Goal: Task Accomplishment & Management: Manage account settings

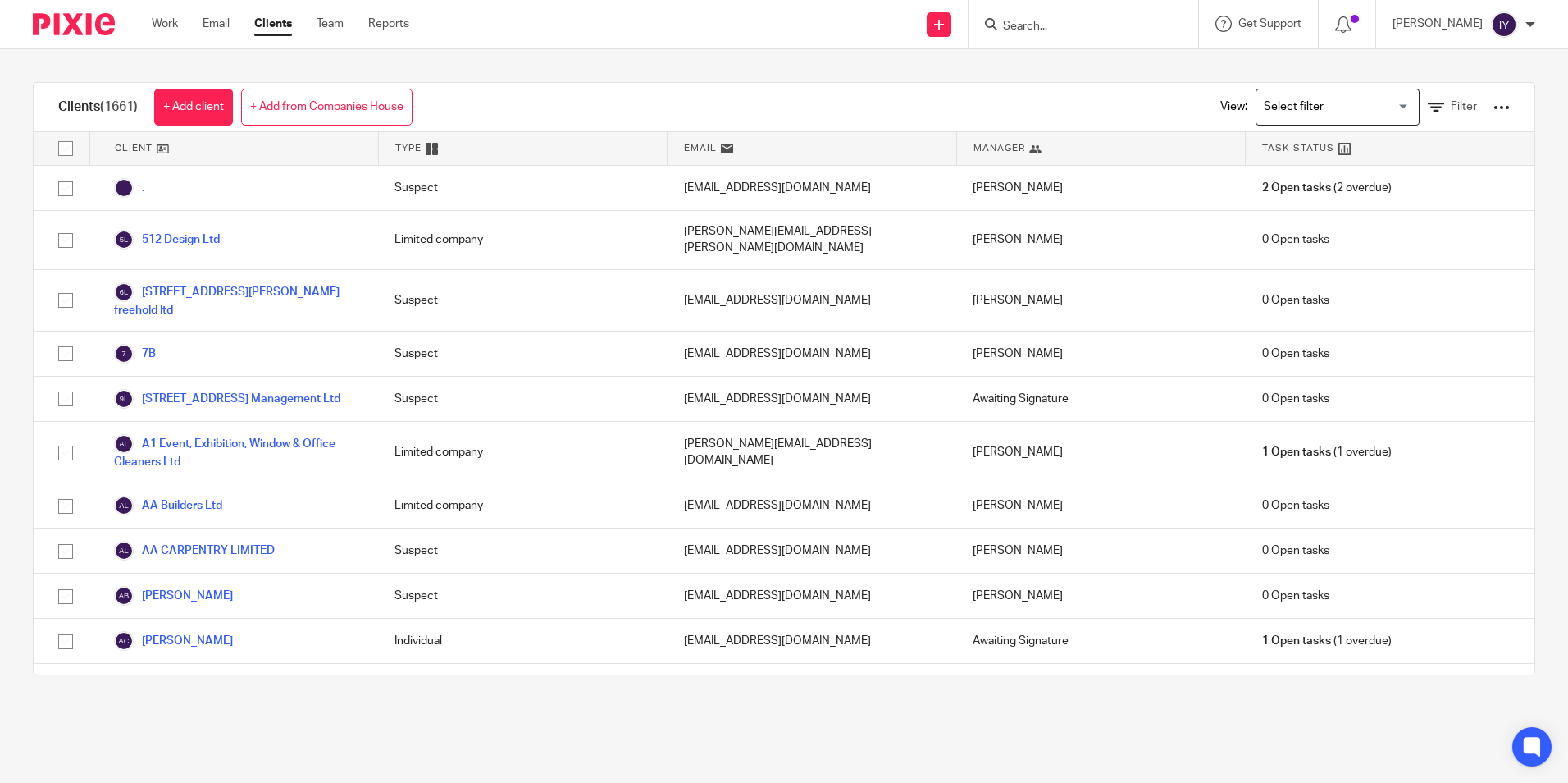
click at [167, 26] on link "Work" at bounding box center [164, 23] width 26 height 16
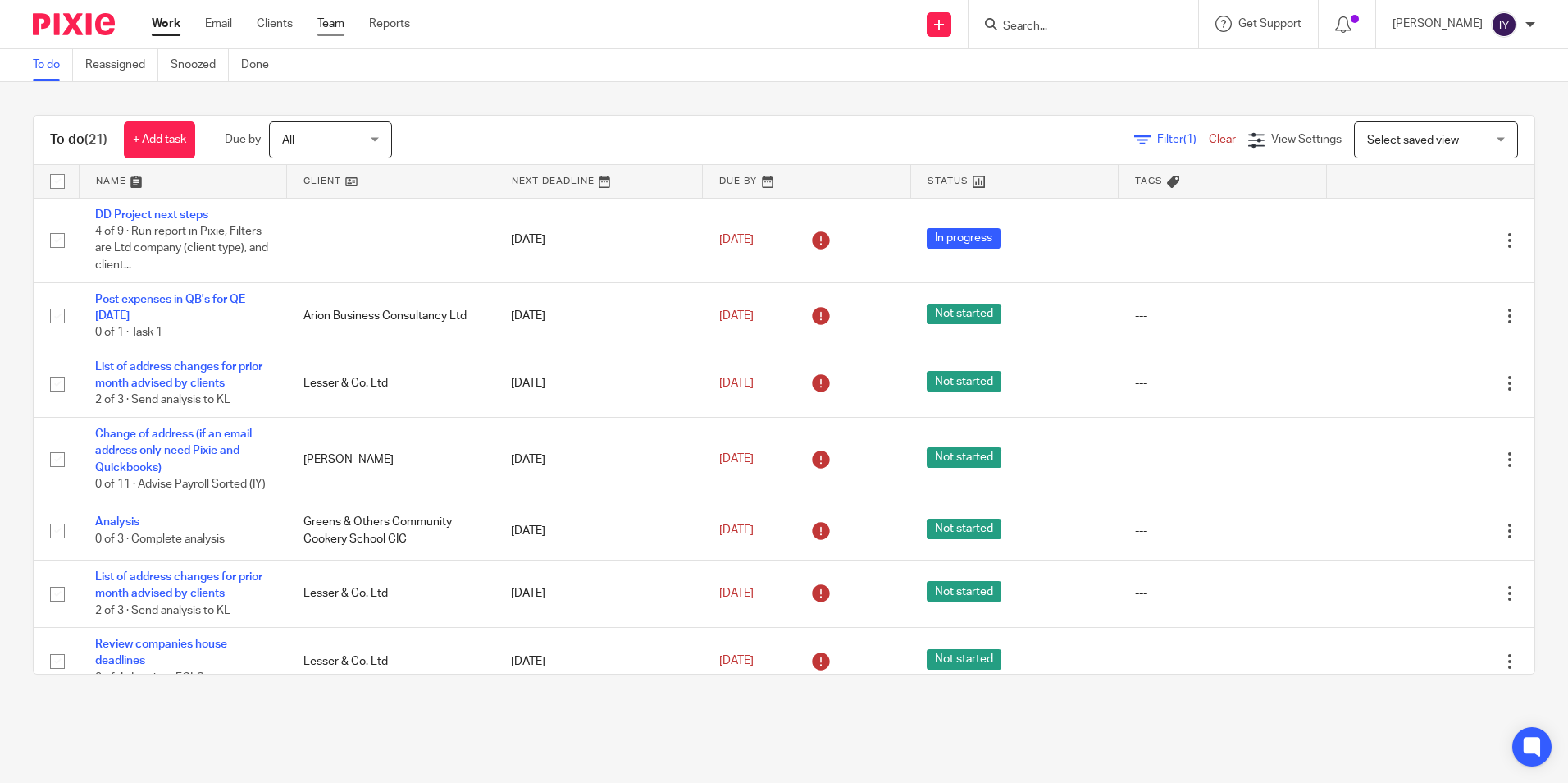
click at [342, 32] on link "Team" at bounding box center [331, 23] width 27 height 16
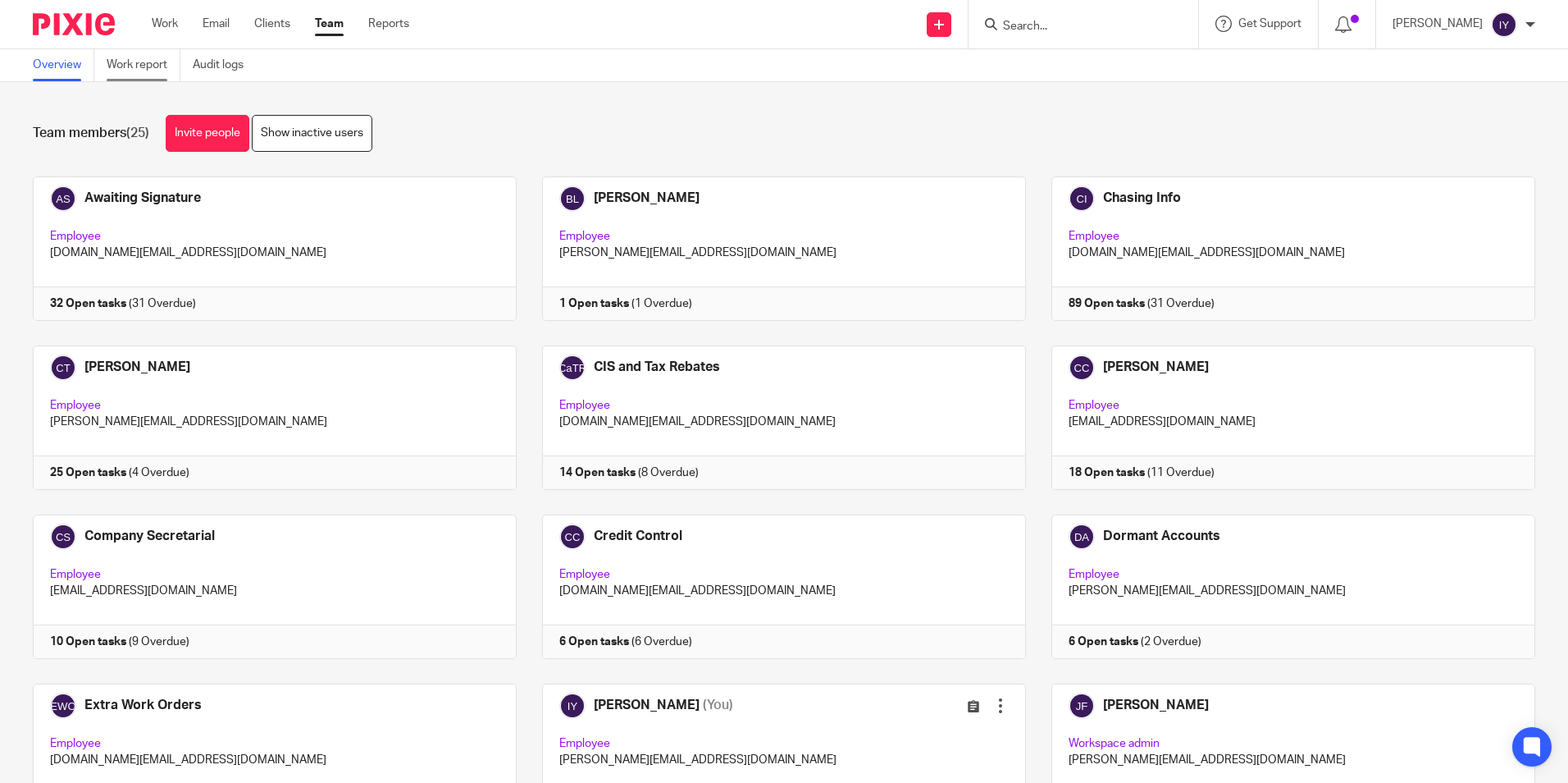
click at [133, 65] on link "Work report" at bounding box center [143, 65] width 74 height 32
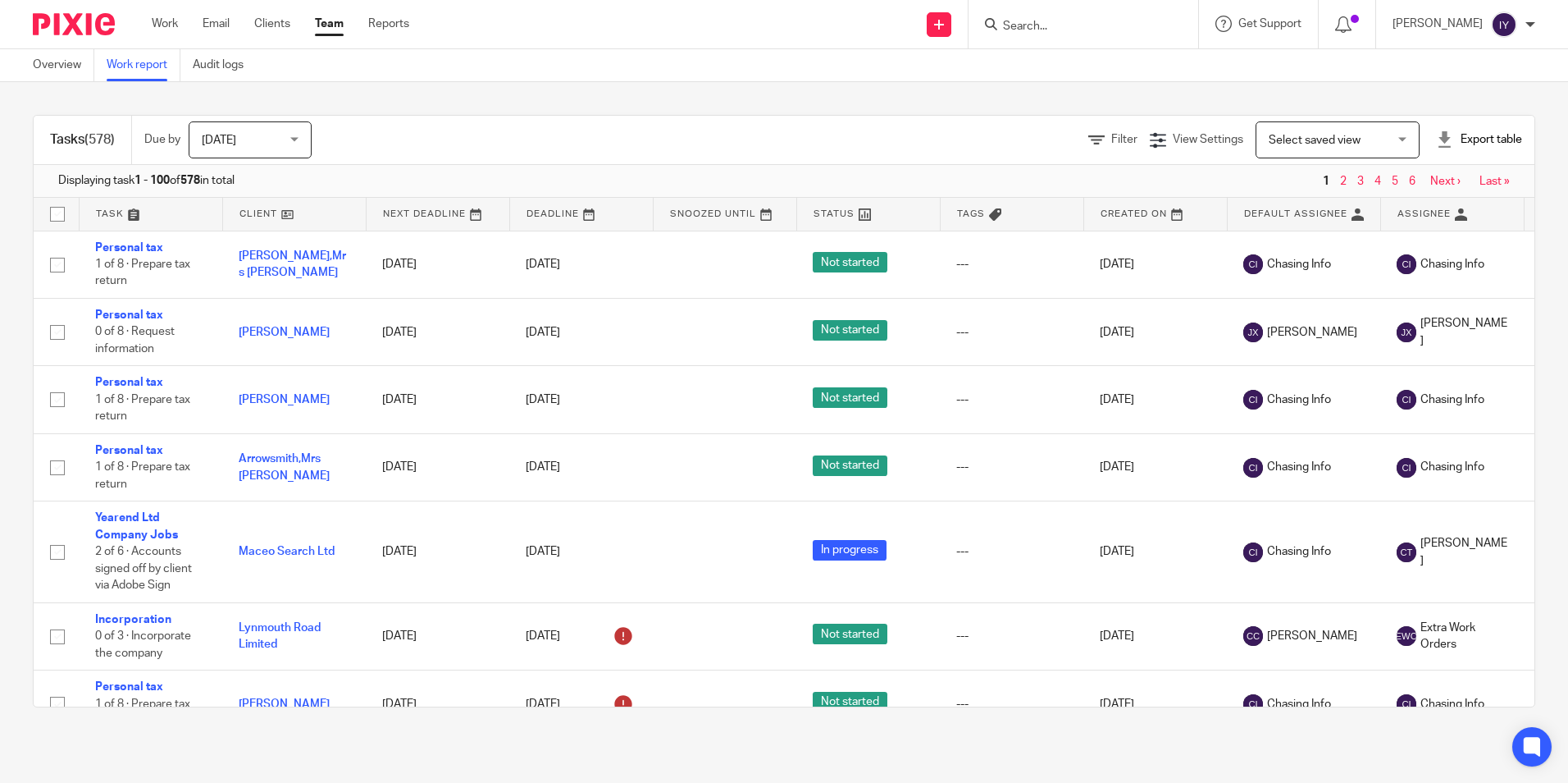
click at [1088, 138] on link "Filter" at bounding box center [1113, 139] width 49 height 12
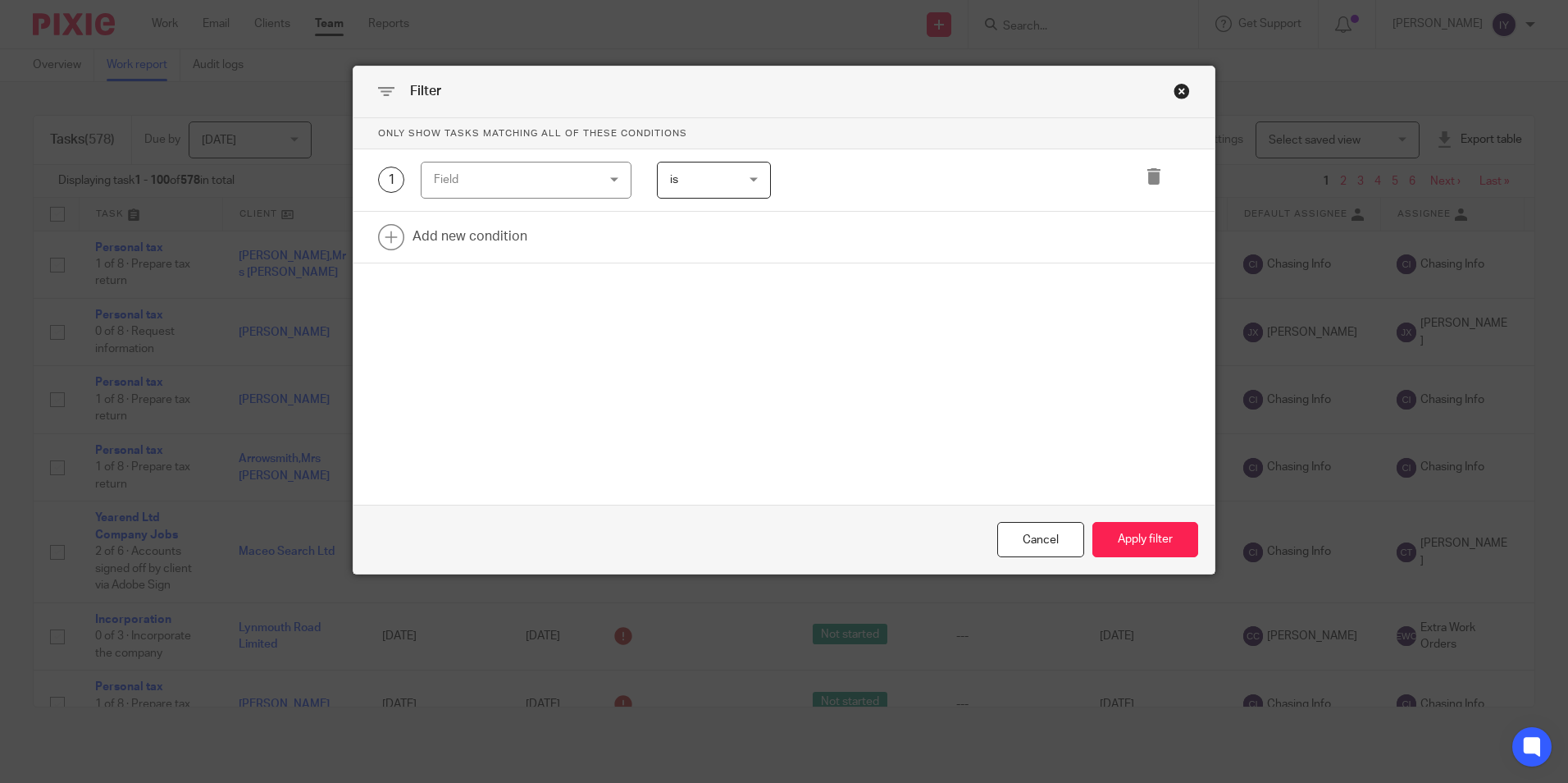
click at [454, 193] on div "Field" at bounding box center [513, 179] width 158 height 34
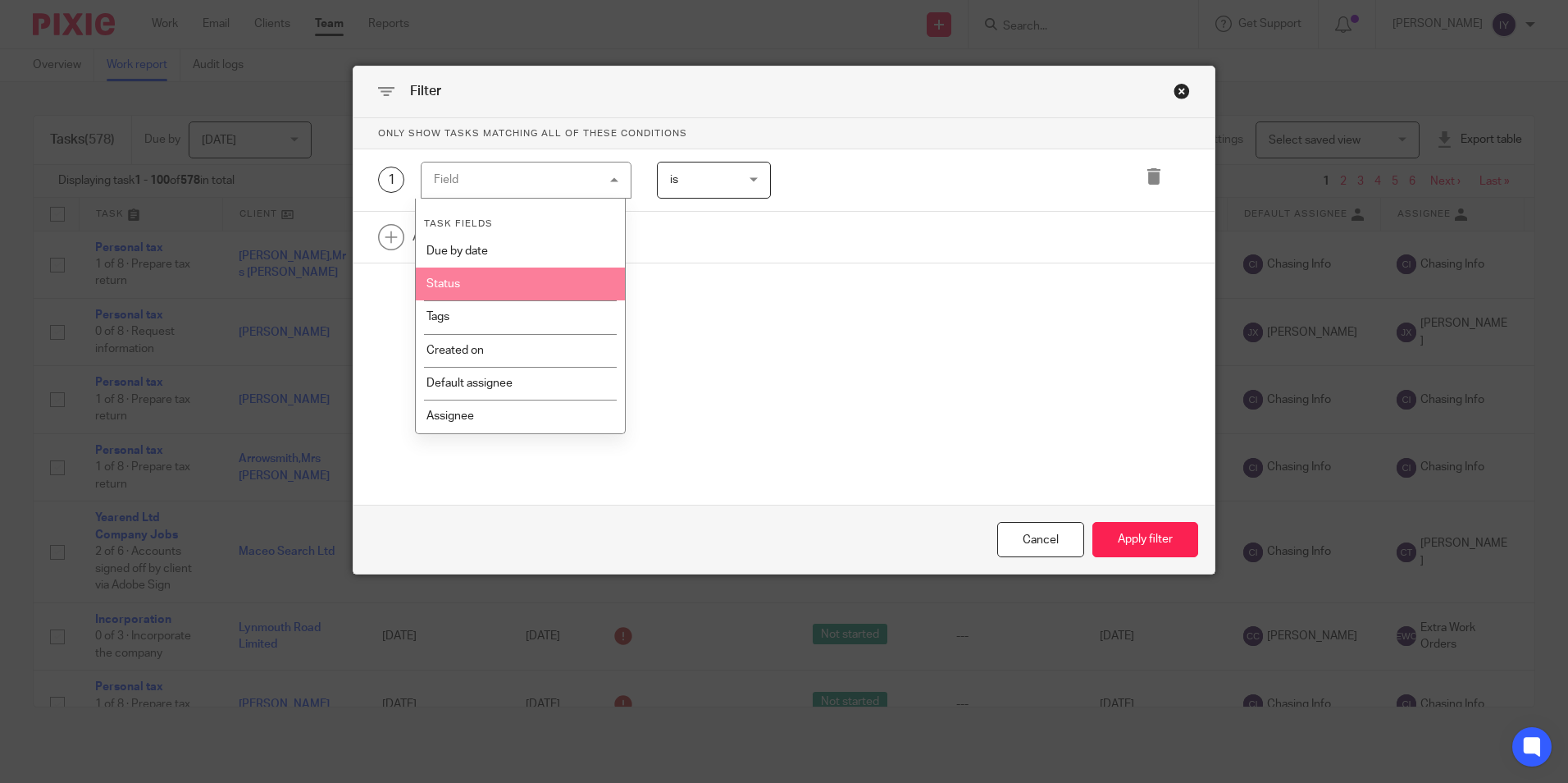
drag, startPoint x: 480, startPoint y: 265, endPoint x: 480, endPoint y: 275, distance: 10.0
click at [480, 275] on ul "Task fields Due by date Status Tags Created on Default assignee Assignee Closed…" at bounding box center [520, 432] width 209 height 465
click at [480, 275] on li "Status" at bounding box center [520, 283] width 209 height 33
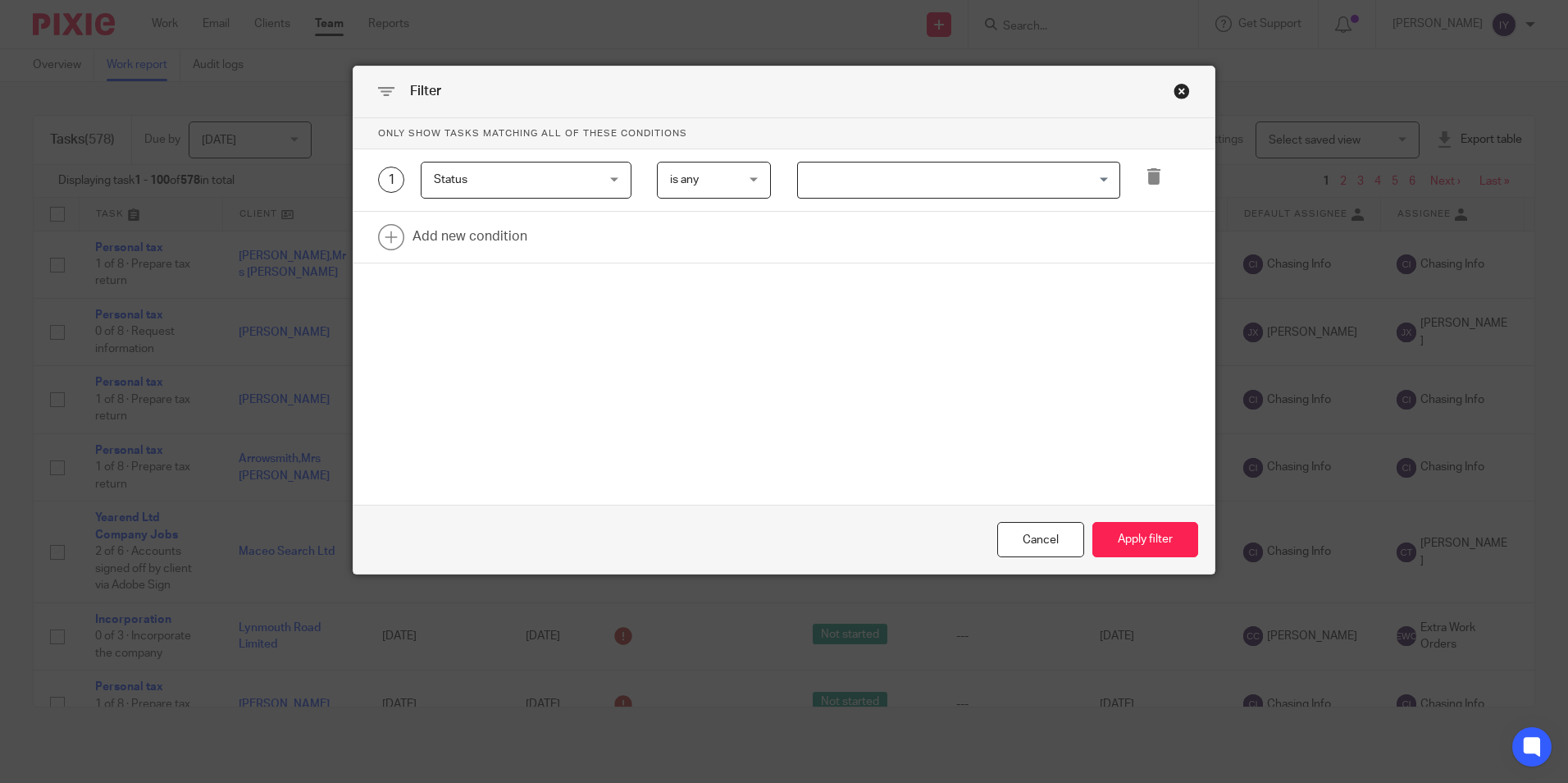
click at [749, 184] on div "is any is any" at bounding box center [714, 179] width 114 height 37
click at [1146, 178] on icon at bounding box center [1154, 177] width 16 height 16
click at [544, 188] on link at bounding box center [784, 174] width 861 height 51
click at [576, 194] on div "Field" at bounding box center [513, 179] width 158 height 34
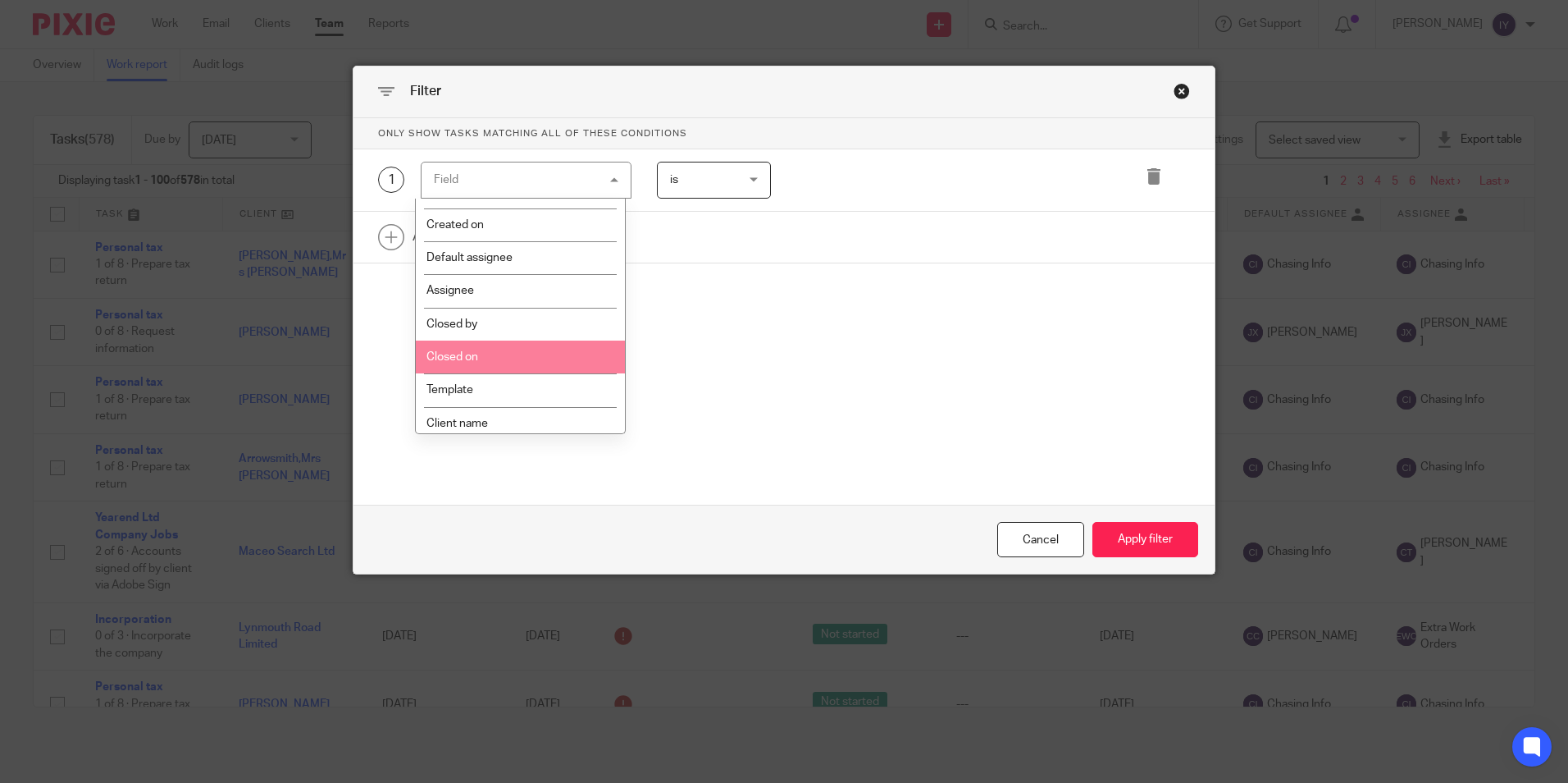
scroll to position [164, 0]
click at [518, 344] on li "Template" at bounding box center [520, 351] width 209 height 33
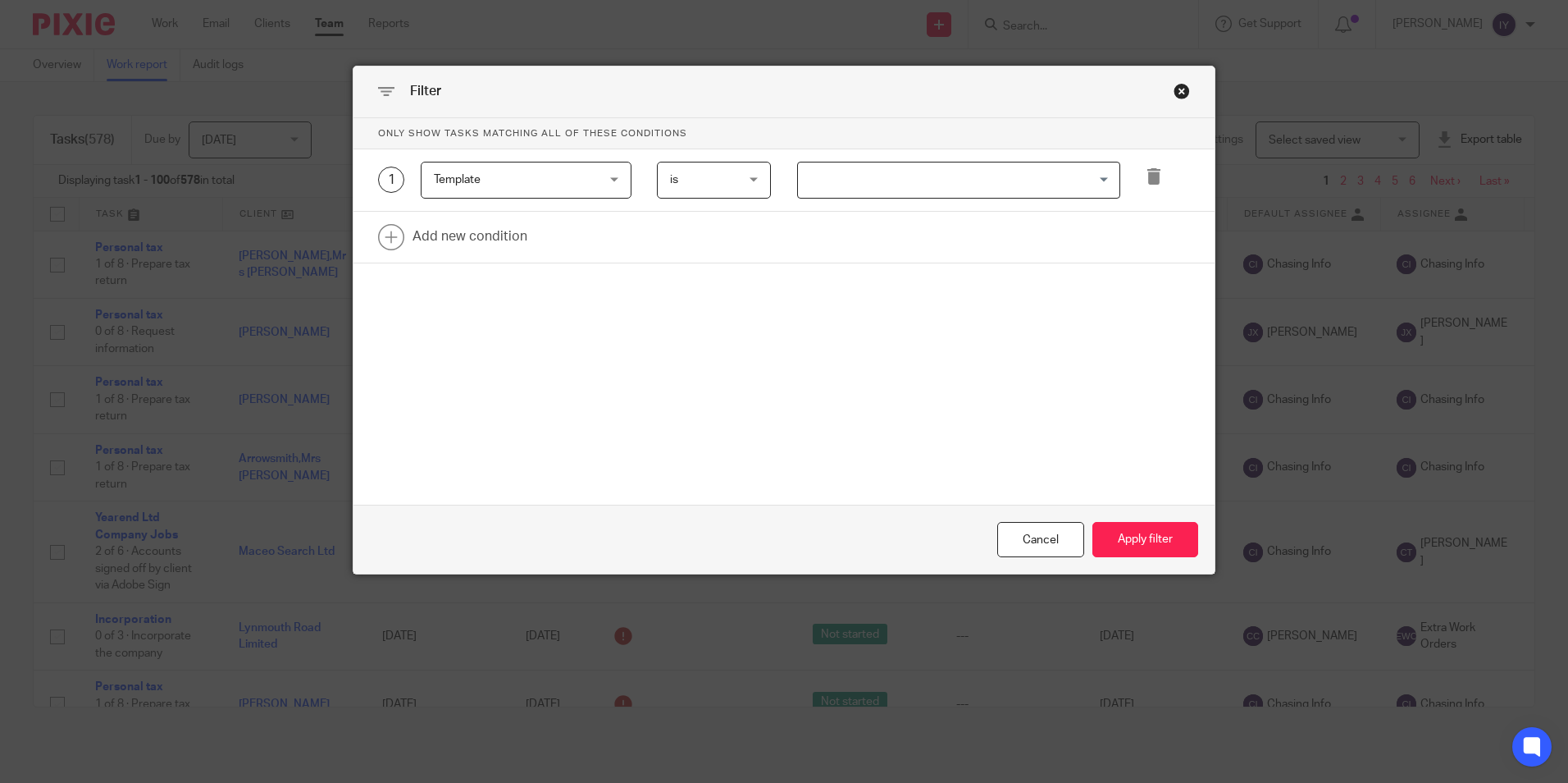
click at [854, 182] on input "Search for option" at bounding box center [955, 180] width 311 height 29
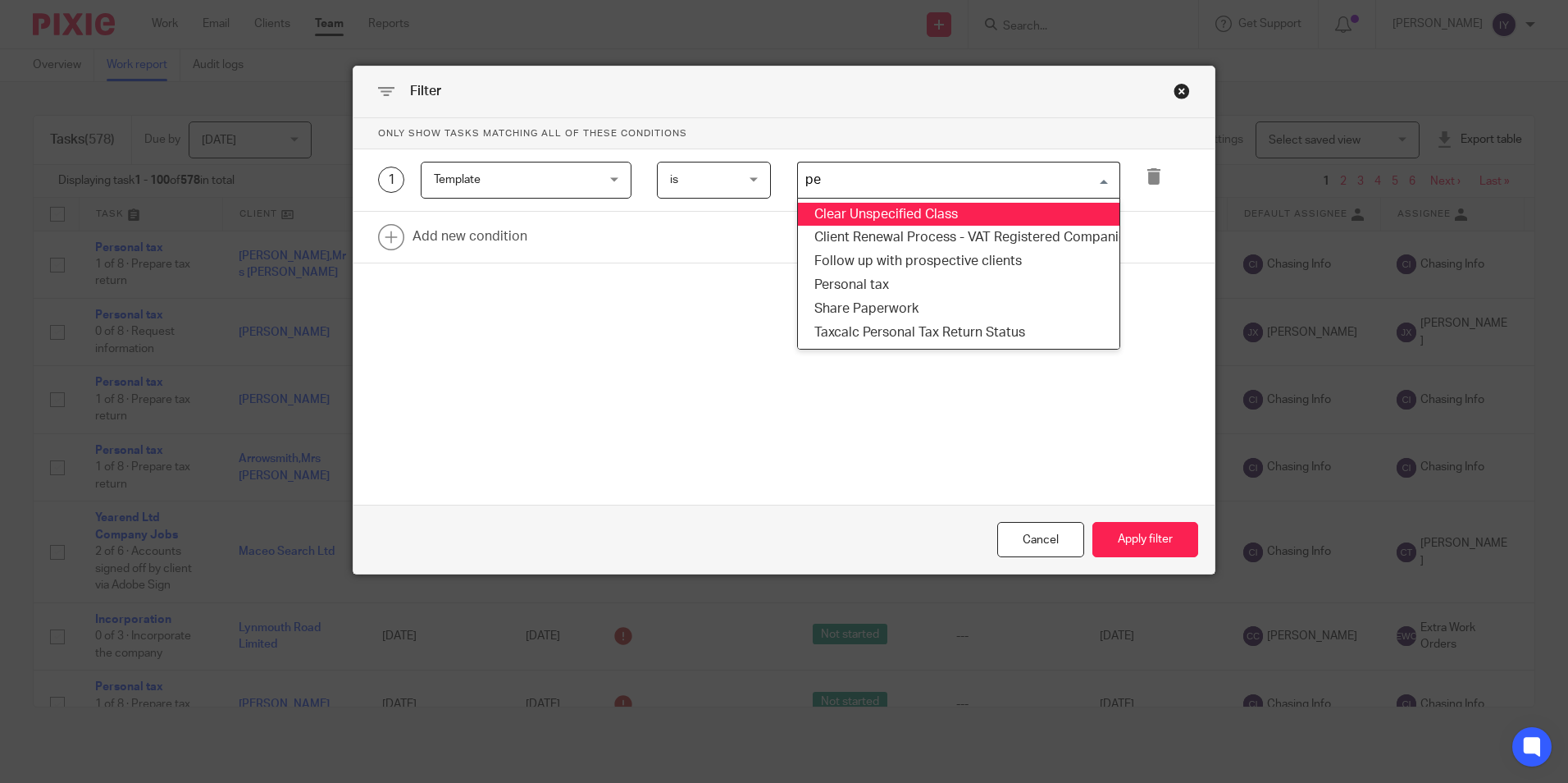
type input "per"
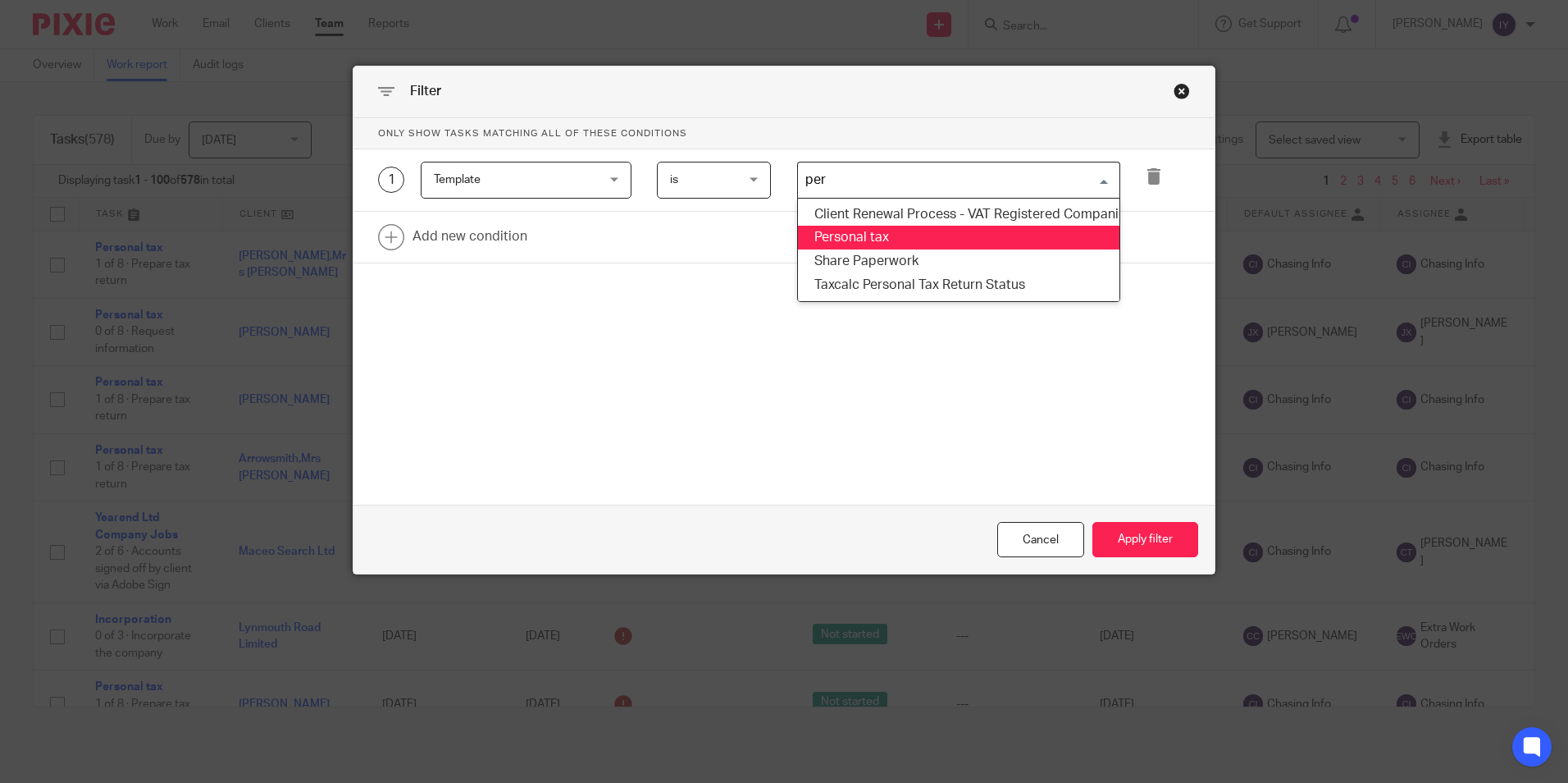
click at [918, 228] on li "Personal tax" at bounding box center [958, 238] width 322 height 24
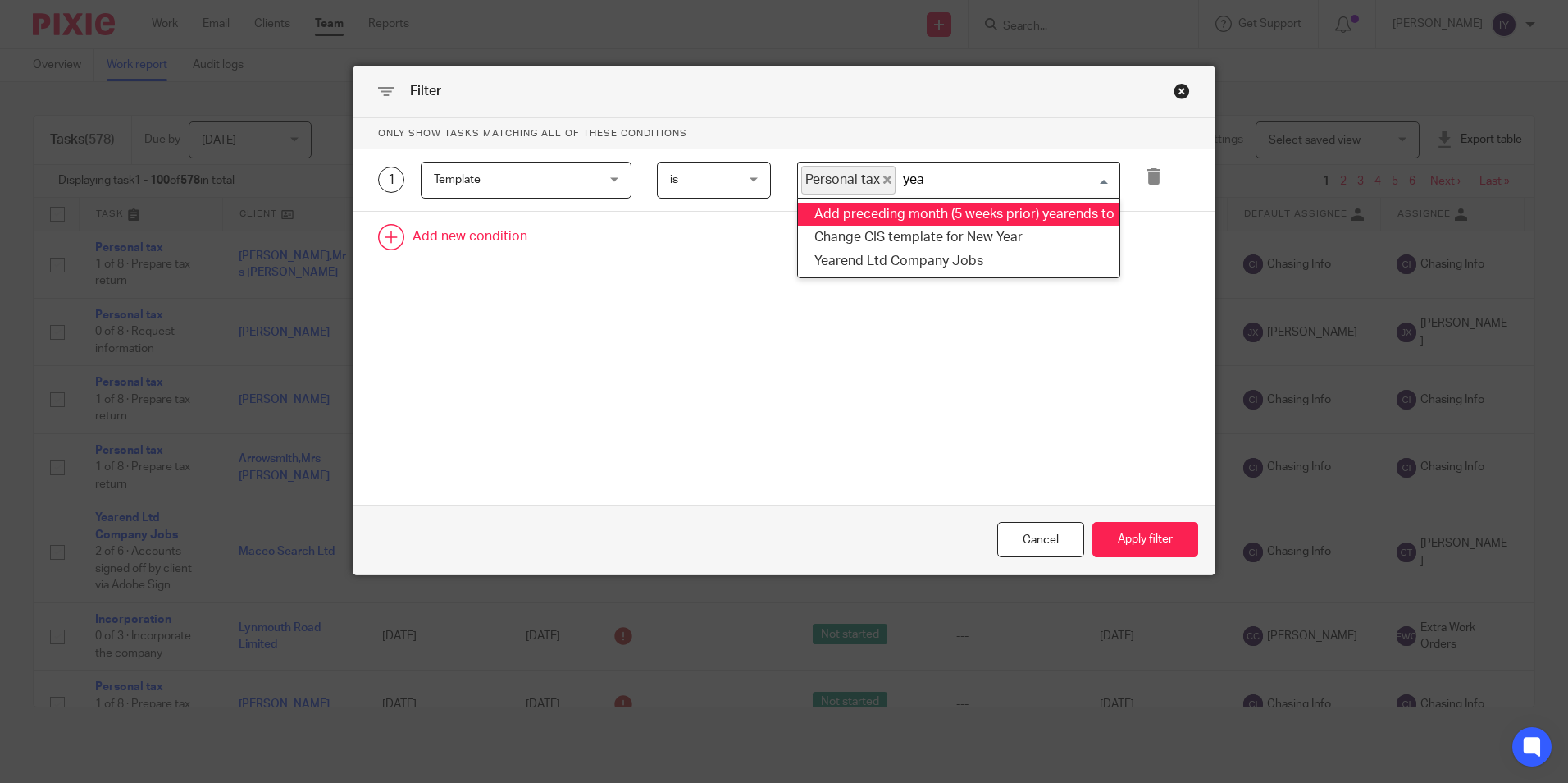
type input "year"
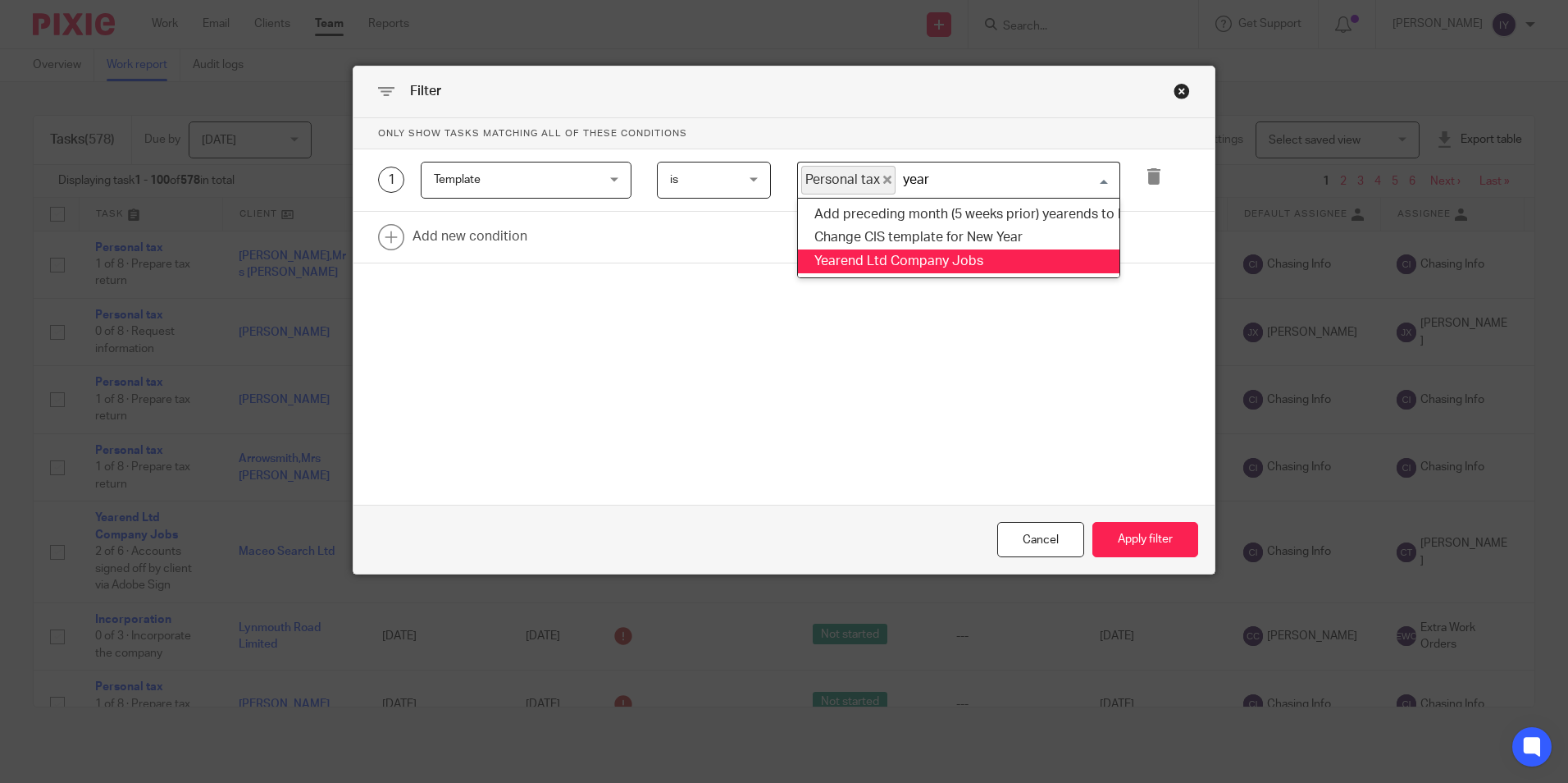
click at [915, 257] on li "Yearend Ltd Company Jobs" at bounding box center [958, 261] width 322 height 24
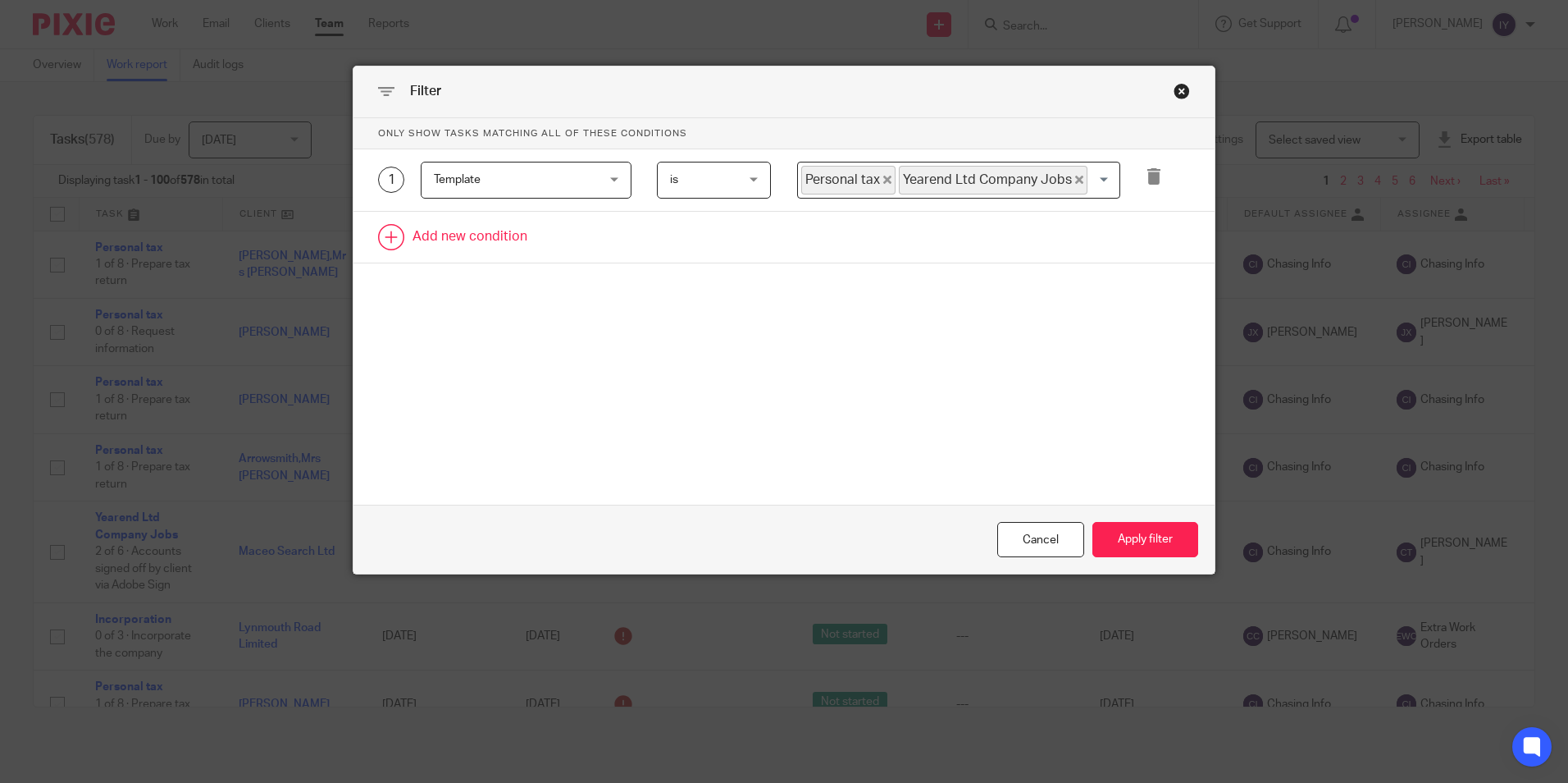
click at [552, 242] on link at bounding box center [784, 237] width 861 height 51
click at [552, 243] on div "Field" at bounding box center [513, 242] width 158 height 34
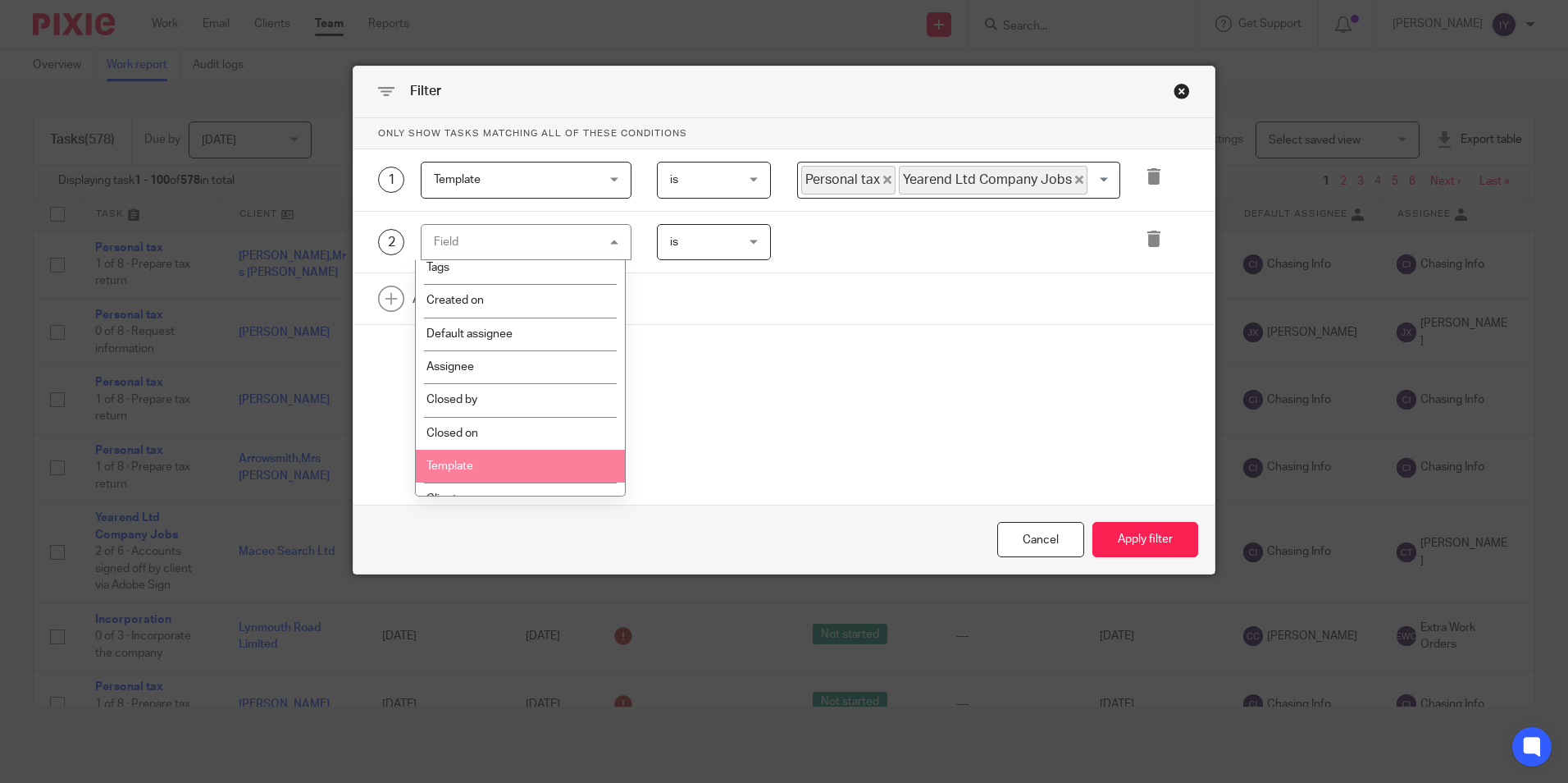
scroll to position [82, 0]
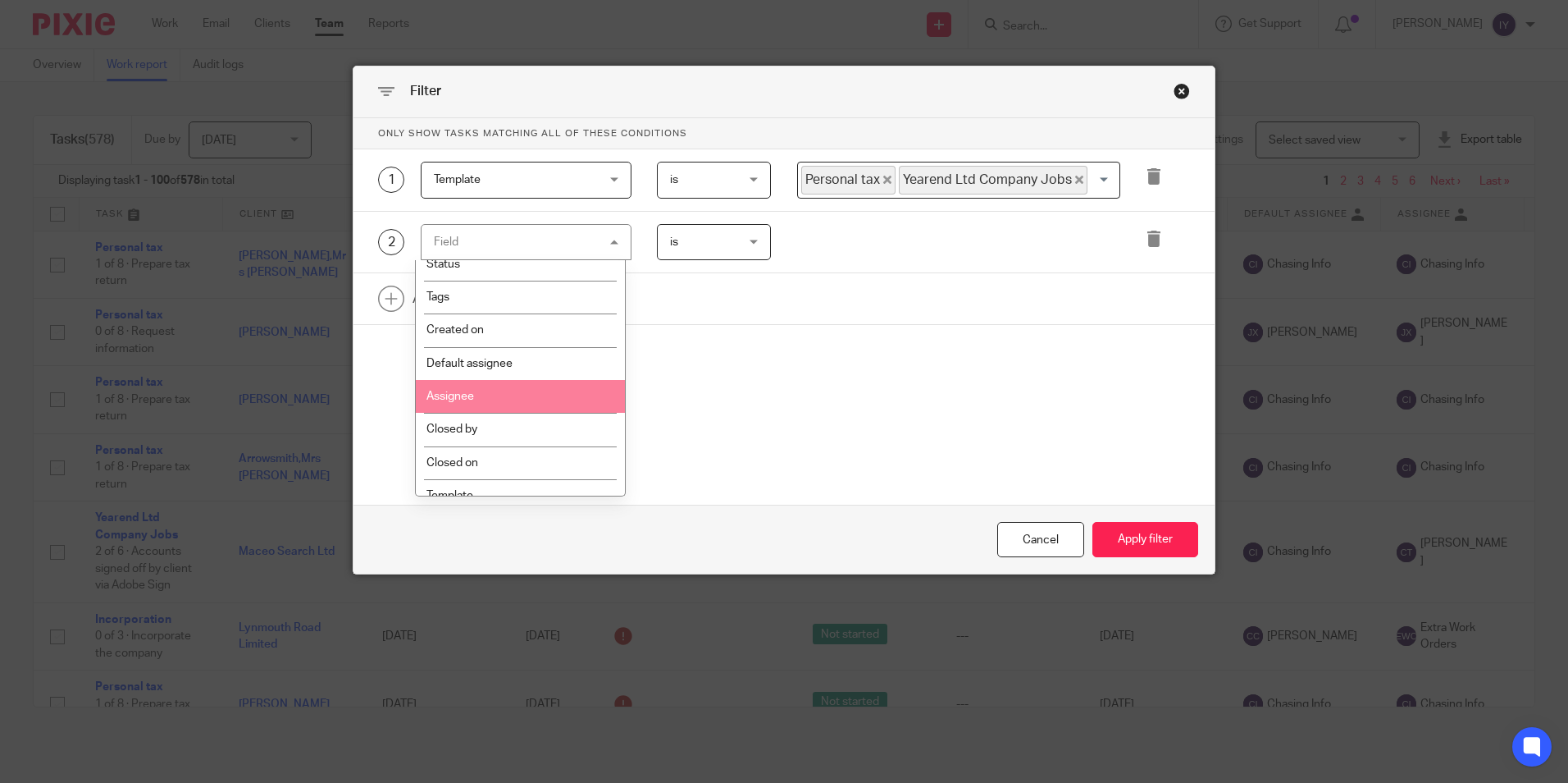
click at [544, 389] on li "Assignee" at bounding box center [520, 396] width 209 height 33
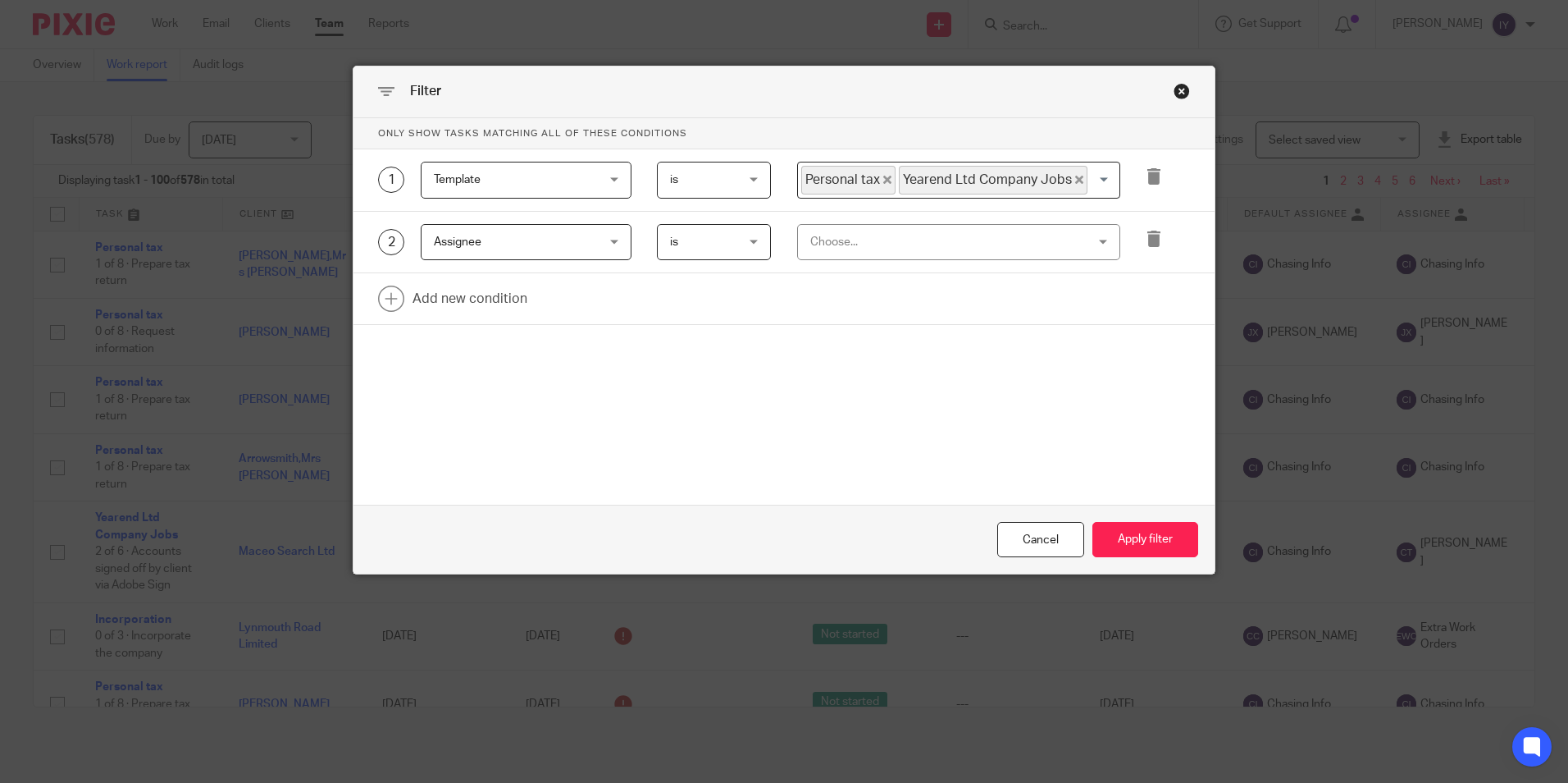
click at [836, 236] on div "Choose..." at bounding box center [934, 242] width 247 height 34
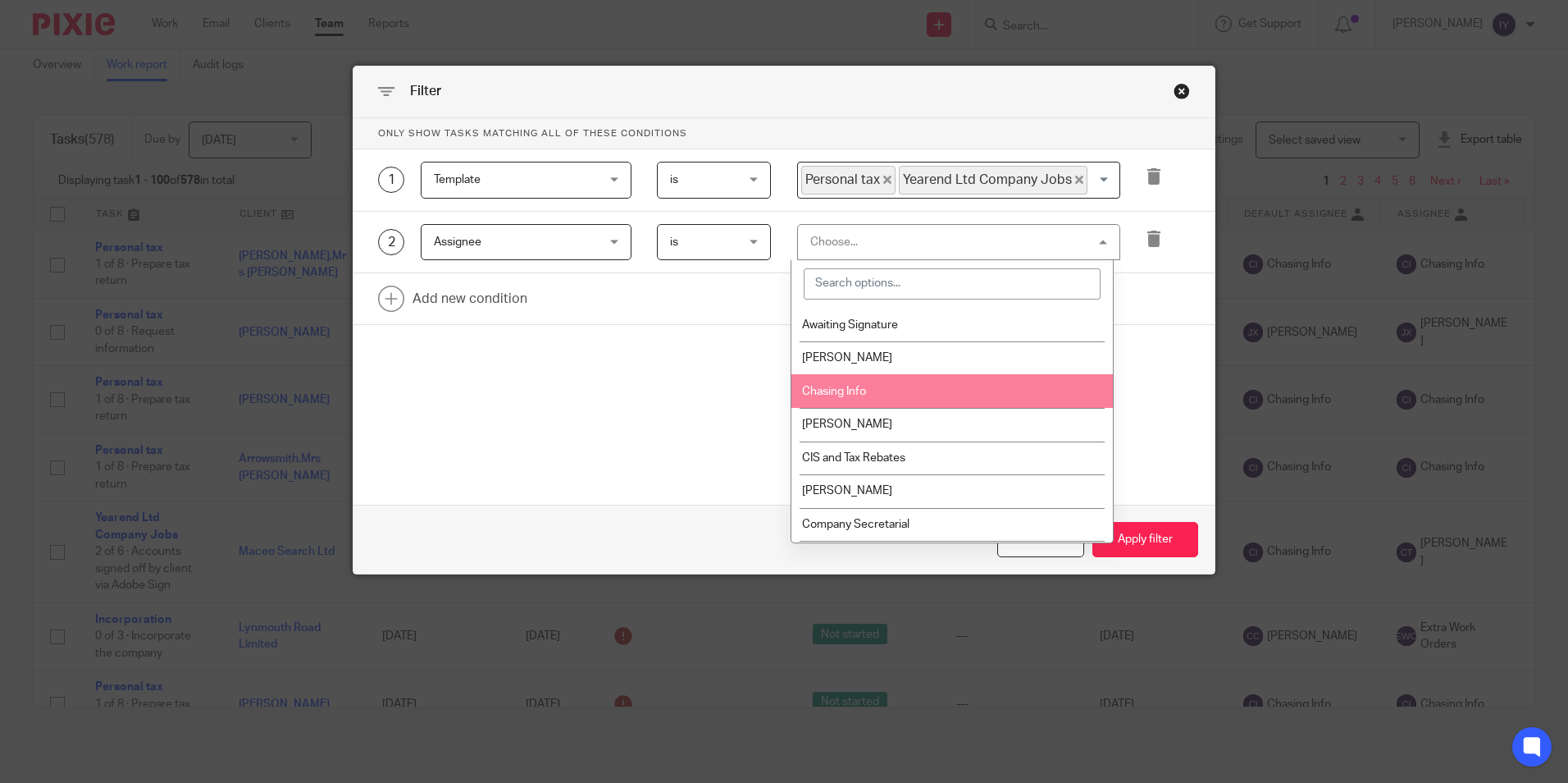
click at [845, 389] on span "Chasing Info" at bounding box center [834, 391] width 64 height 12
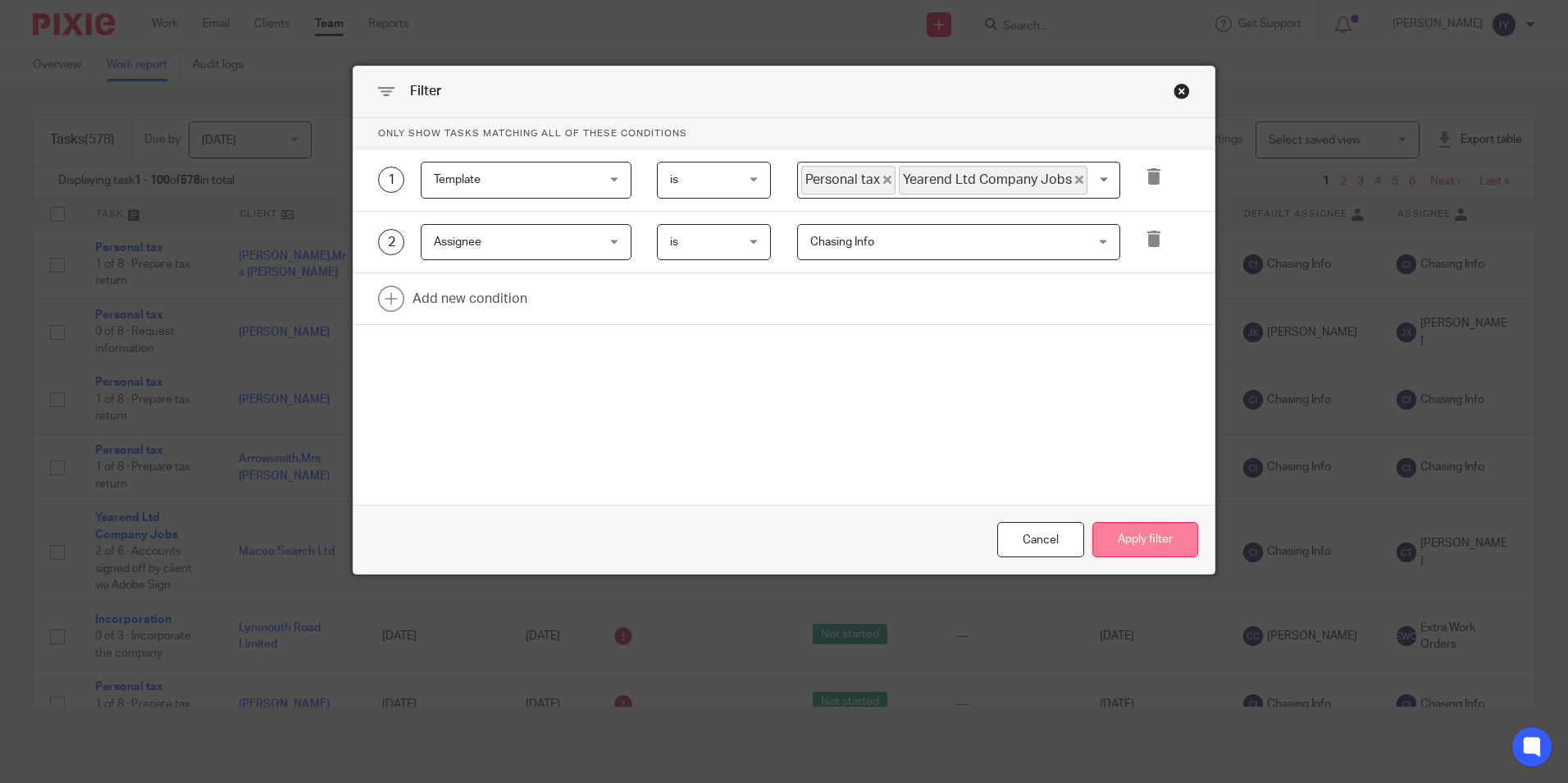
click at [1169, 538] on button "Apply filter" at bounding box center [1145, 539] width 106 height 35
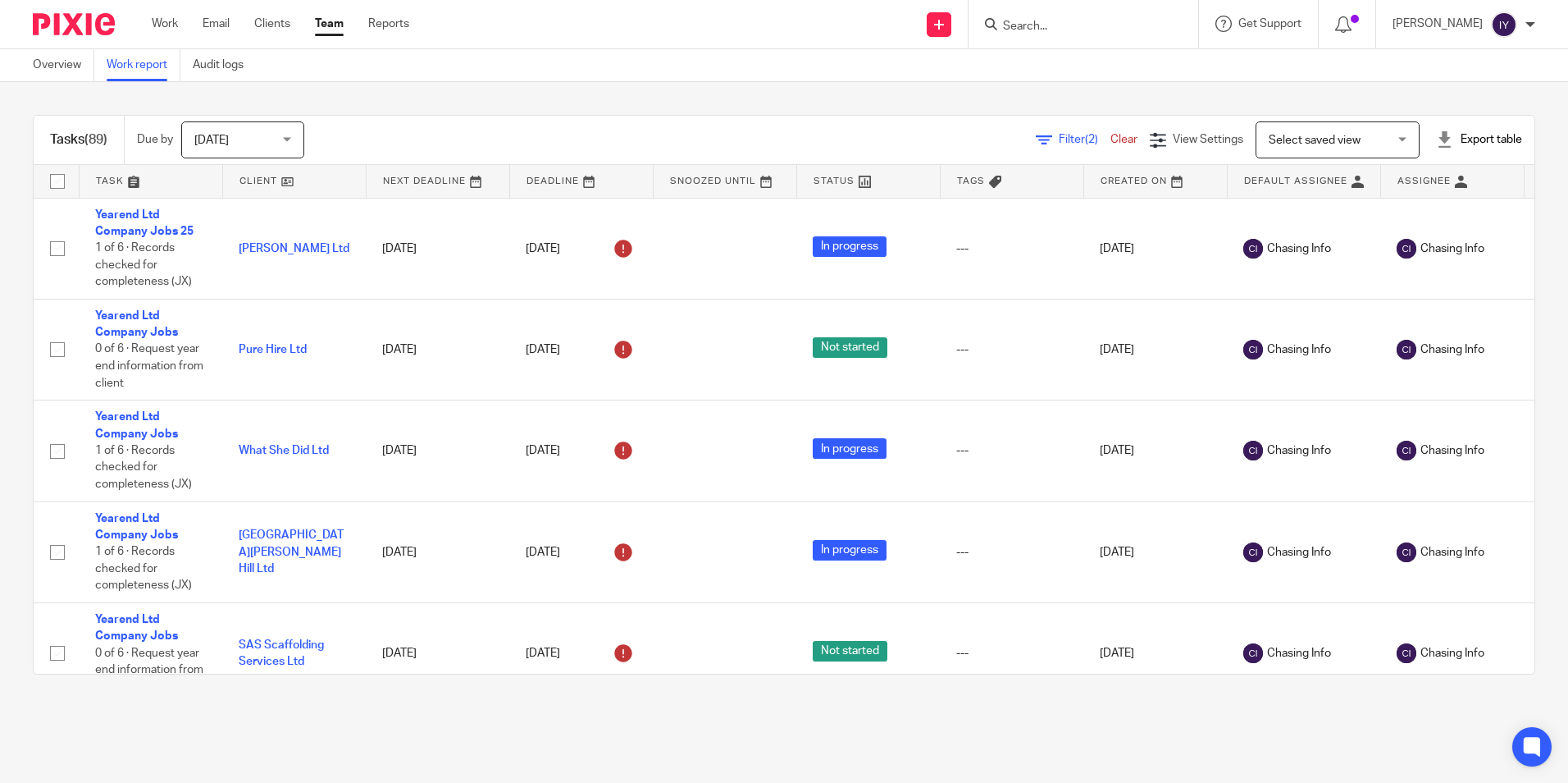
click at [1436, 137] on div "Export table" at bounding box center [1479, 139] width 86 height 16
click at [1411, 202] on link "Excel spreadsheet" at bounding box center [1438, 200] width 95 height 12
click at [1035, 139] on icon at bounding box center [1044, 140] width 16 height 16
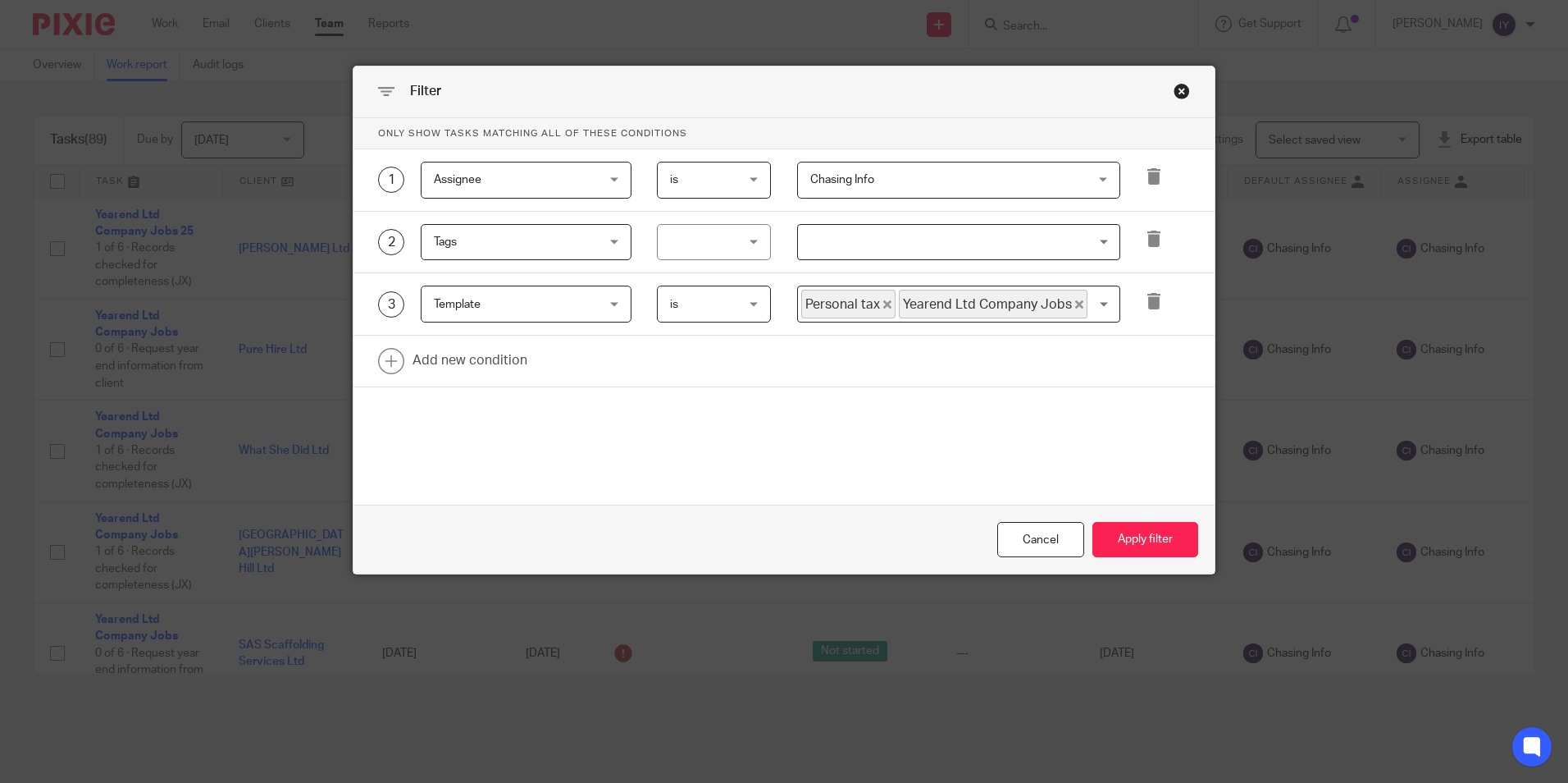
click at [722, 187] on span "is" at bounding box center [710, 179] width 81 height 34
click at [717, 266] on div "2 Tags Tags Task fields Due by date Status Tags Created on Default assignee Clo…" at bounding box center [784, 243] width 861 height 63
click at [723, 198] on div "1 Assignee Assignee Task fields Due by date Status Created on Default assignee …" at bounding box center [784, 180] width 861 height 63
click at [724, 196] on span "is" at bounding box center [710, 179] width 81 height 34
click at [719, 241] on li "is not" at bounding box center [707, 248] width 112 height 34
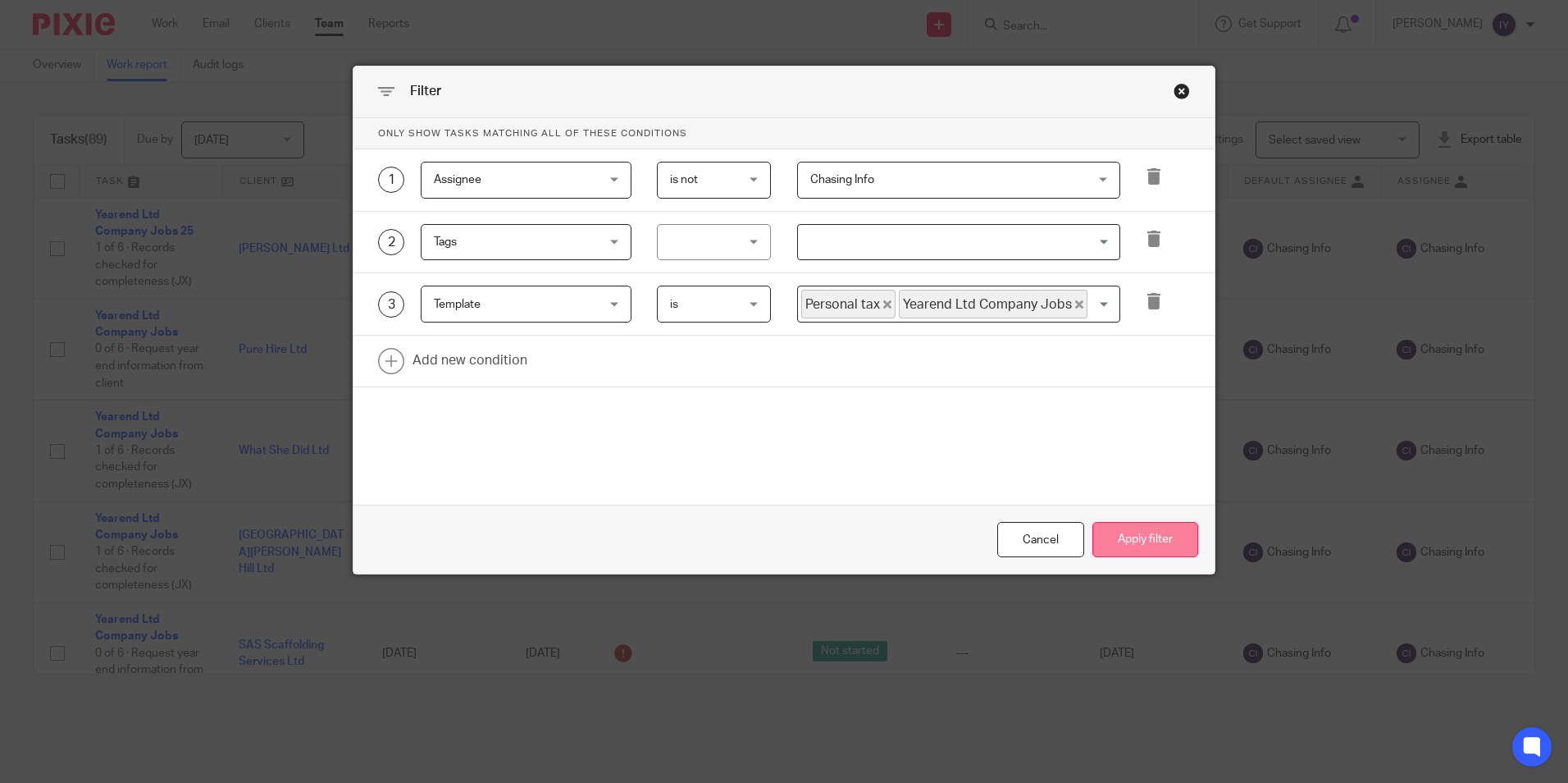
click at [1130, 536] on button "Apply filter" at bounding box center [1145, 539] width 106 height 35
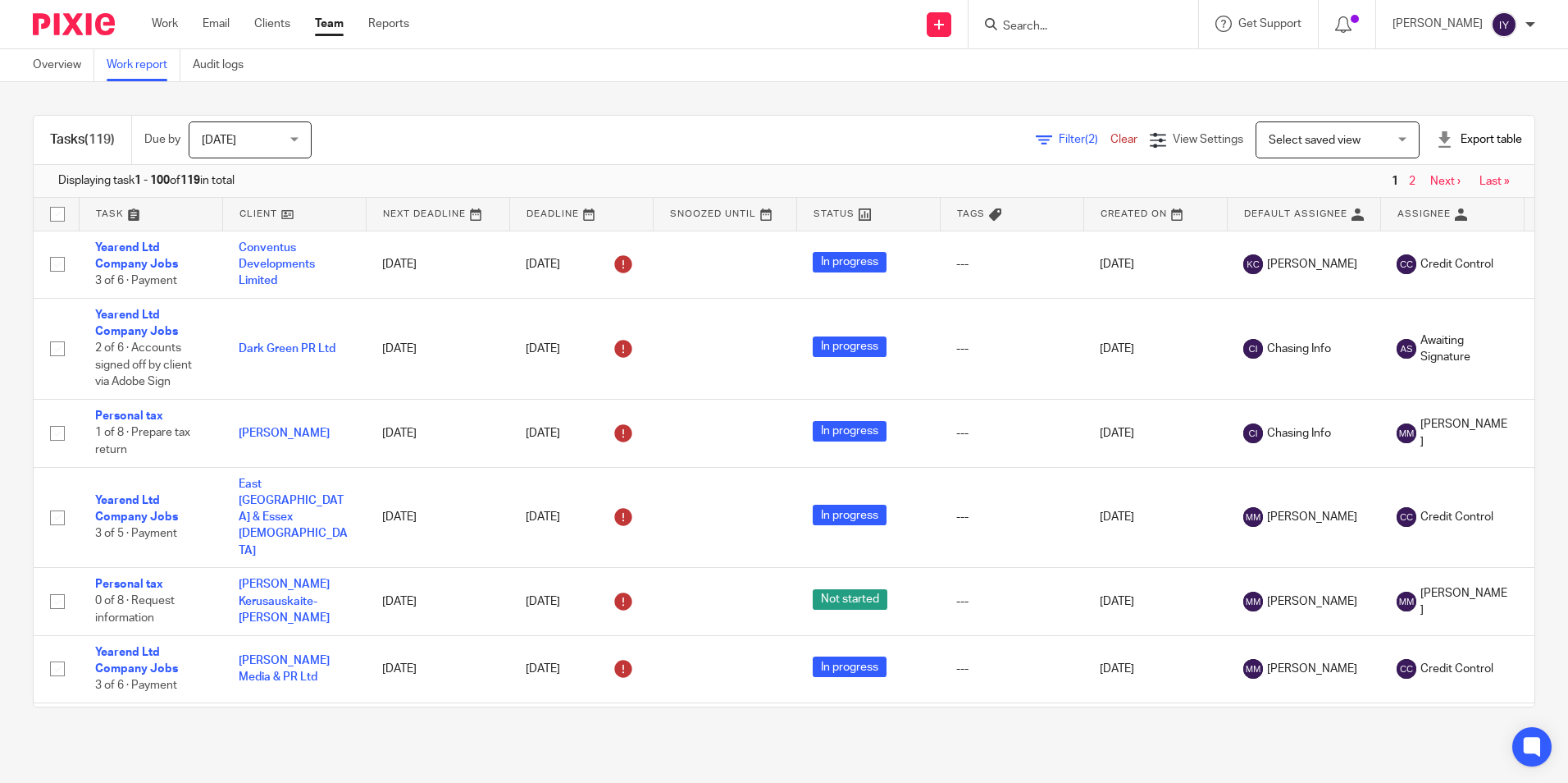
click at [1462, 139] on div "Export table" at bounding box center [1479, 139] width 86 height 16
click at [1429, 205] on link "Excel spreadsheet" at bounding box center [1438, 200] width 95 height 12
click at [820, 138] on div "Filter (2) Clear View Settings View Settings (2) Filters Clear Save Manage save…" at bounding box center [938, 139] width 1194 height 37
click at [143, 35] on div "Work Email Clients Team Reports Work Email Clients Team Reports Settings" at bounding box center [284, 24] width 299 height 48
click at [164, 34] on div "Work Email Clients Team Reports Work Email Clients Team Reports Settings" at bounding box center [284, 24] width 299 height 48
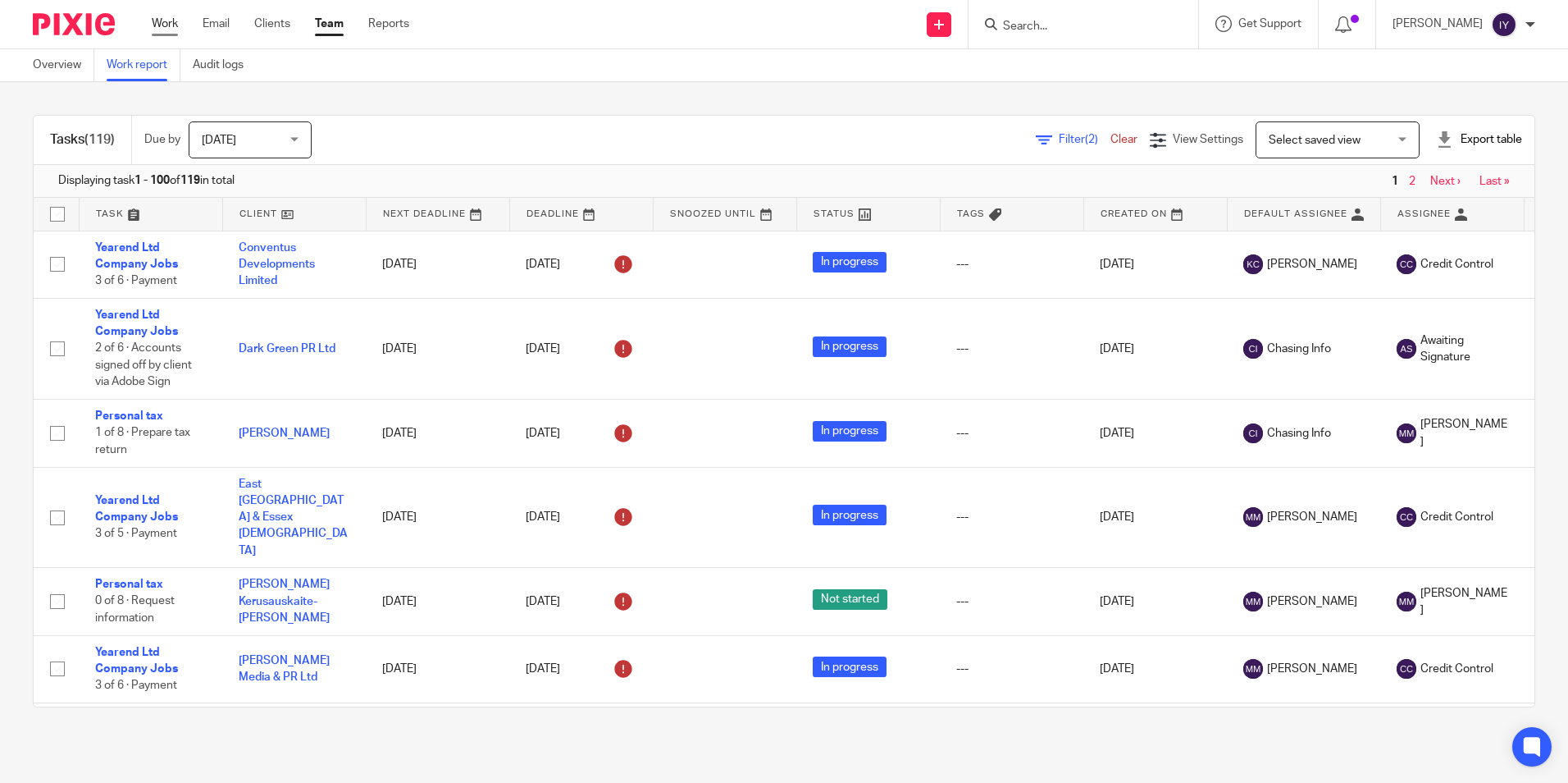
click at [165, 30] on link "Work" at bounding box center [164, 23] width 26 height 16
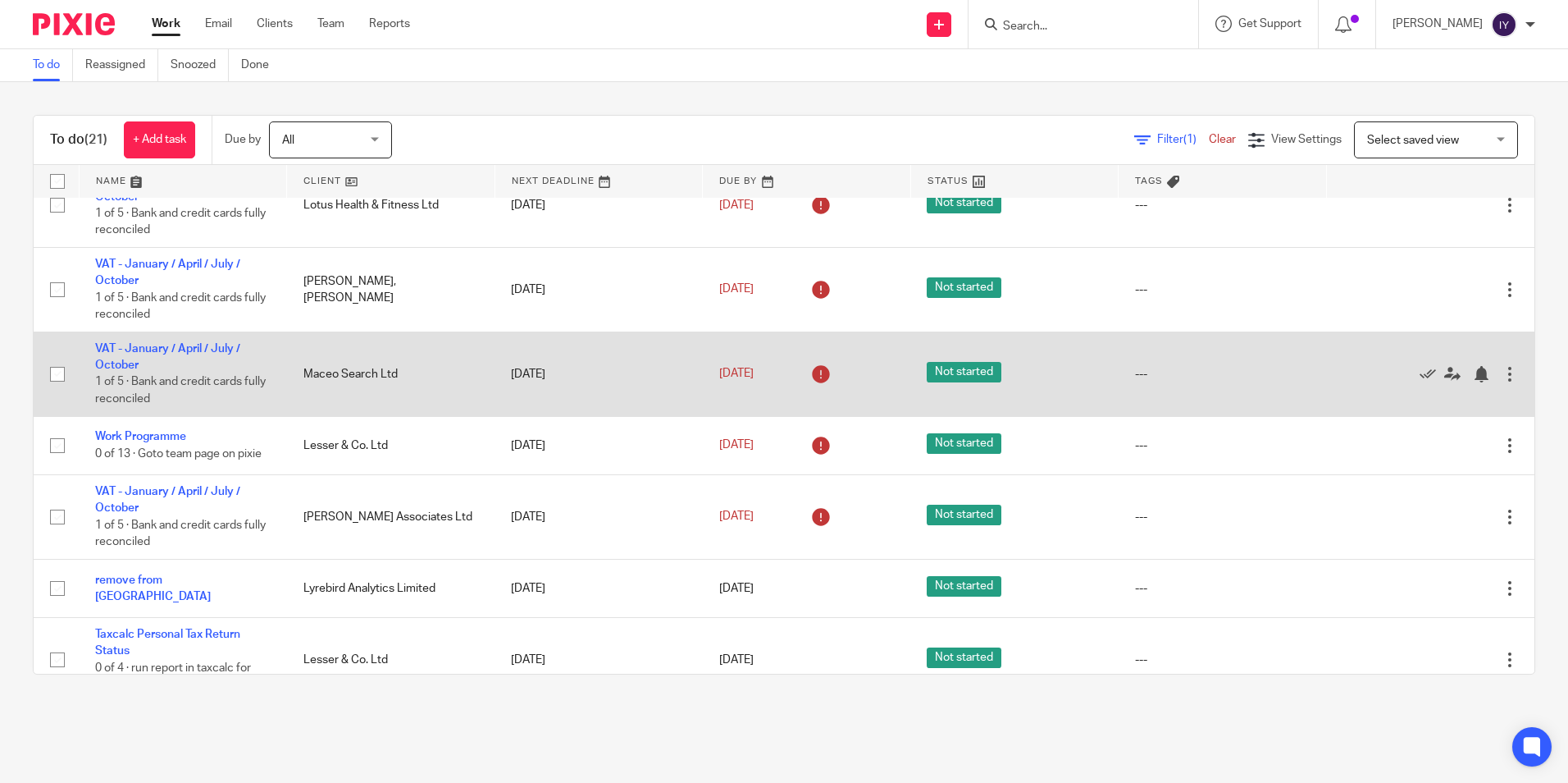
scroll to position [951, 0]
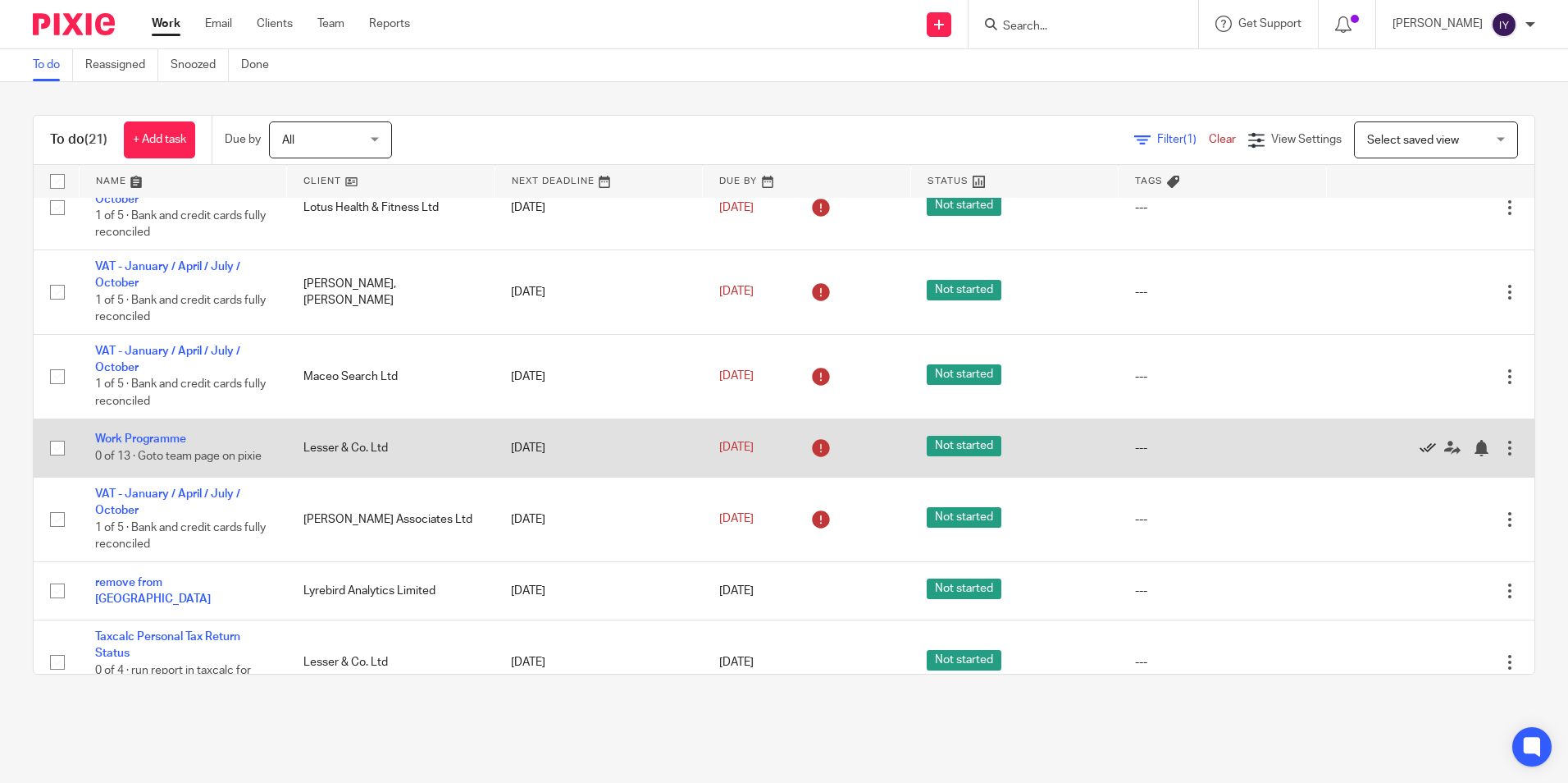
click at [1419, 457] on icon at bounding box center [1427, 448] width 16 height 16
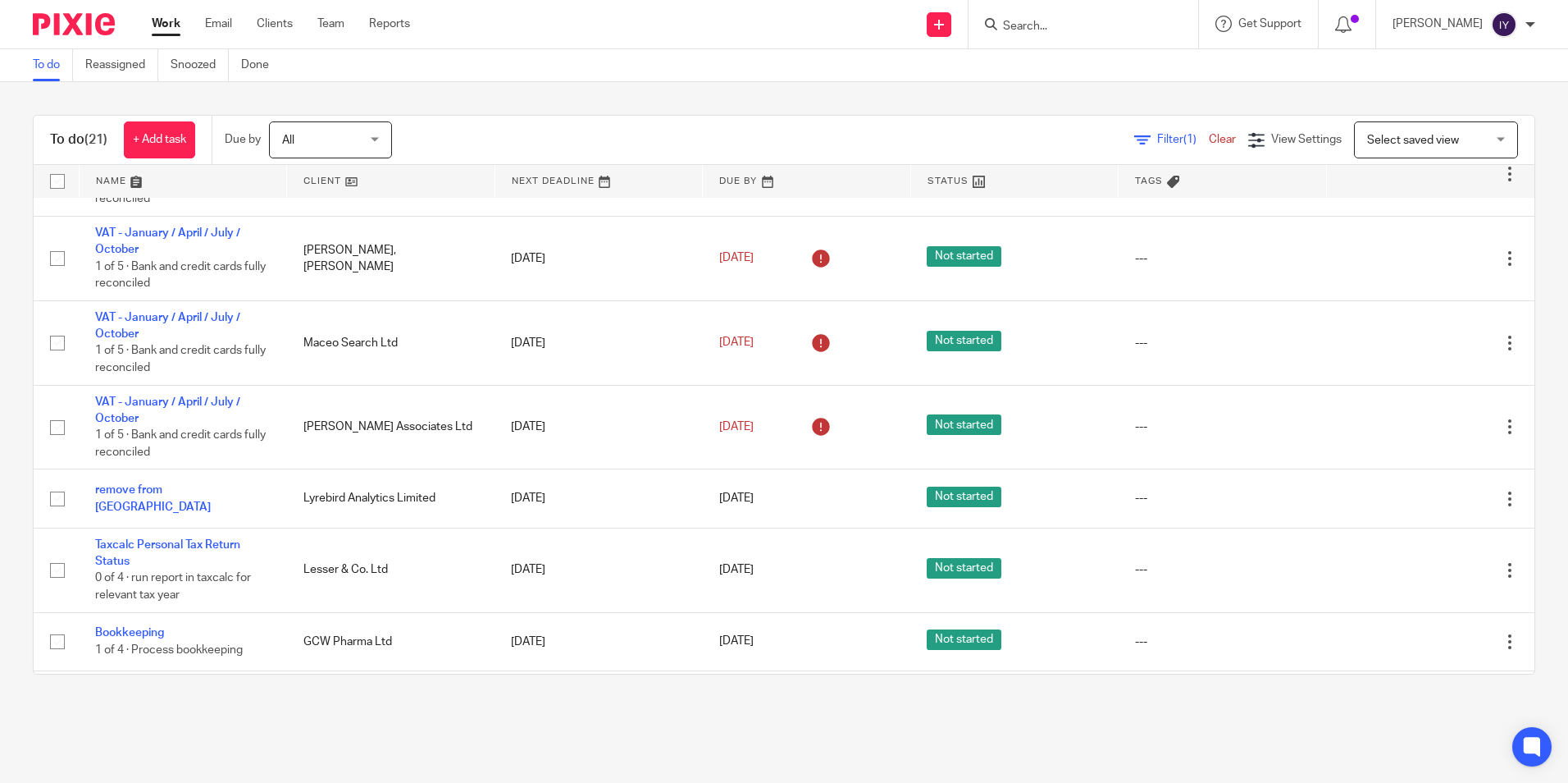
scroll to position [1057, 0]
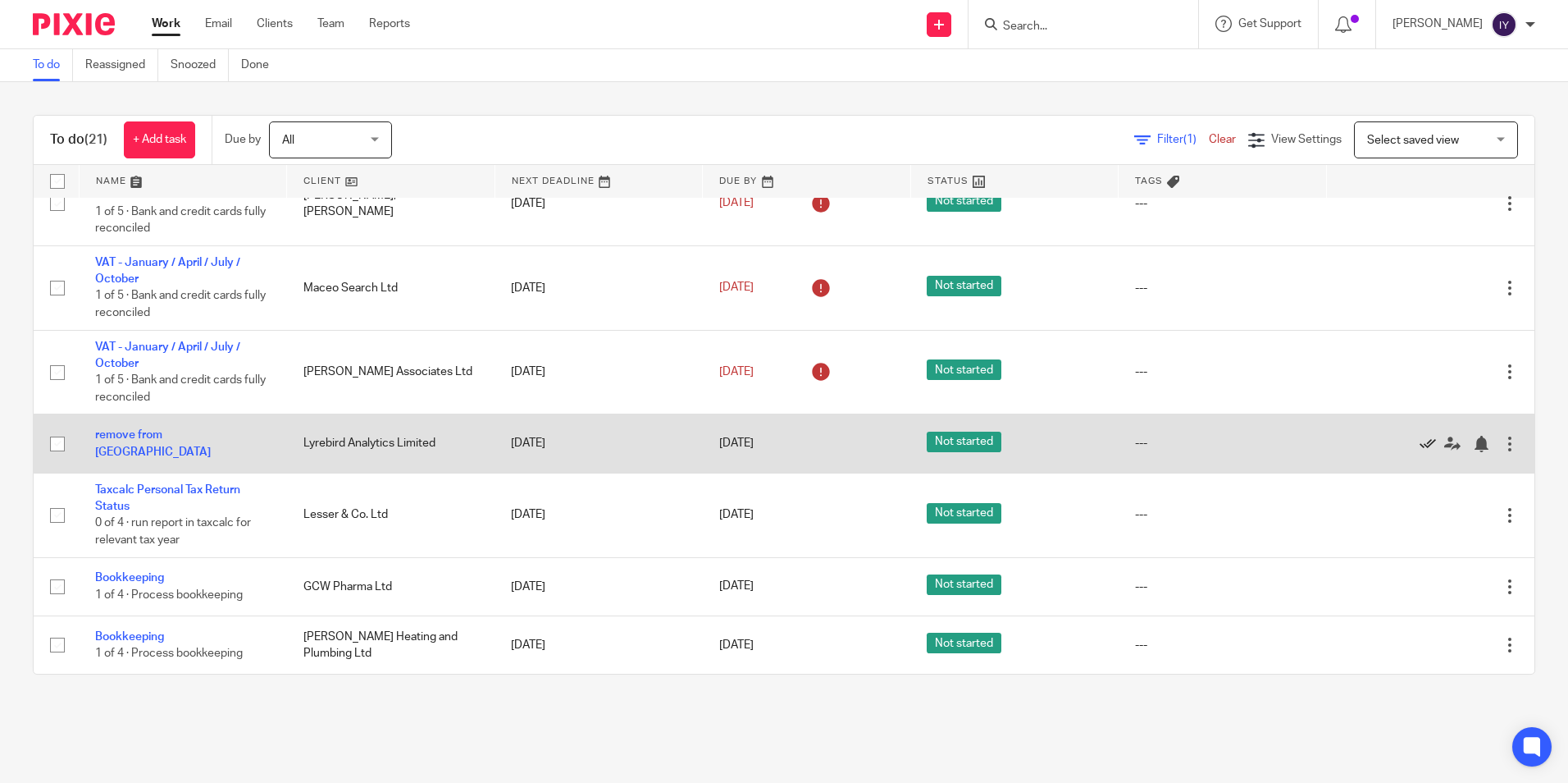
click at [1419, 447] on icon at bounding box center [1427, 444] width 16 height 16
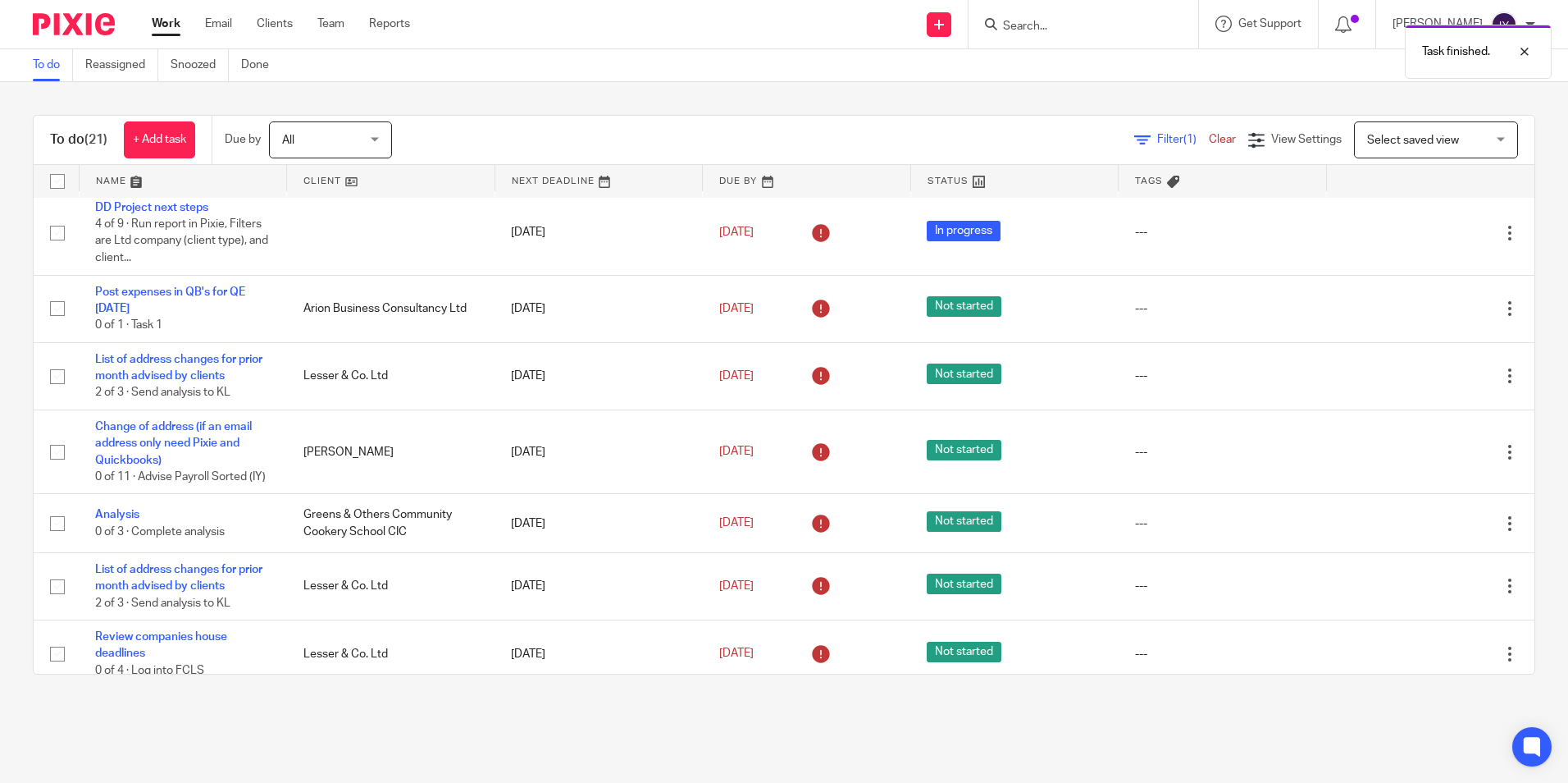
scroll to position [0, 0]
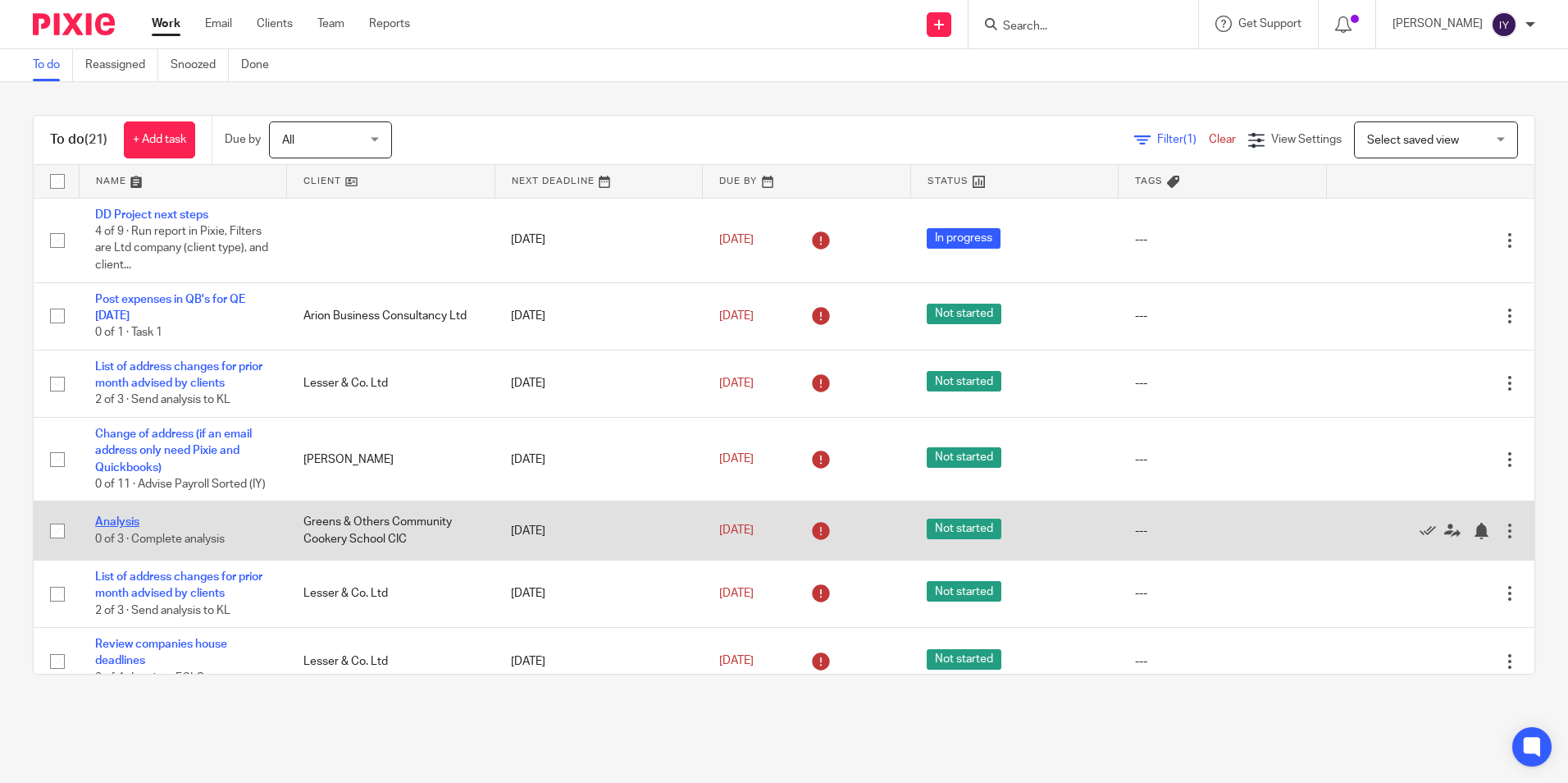
click at [133, 527] on link "Analysis" at bounding box center [117, 521] width 44 height 12
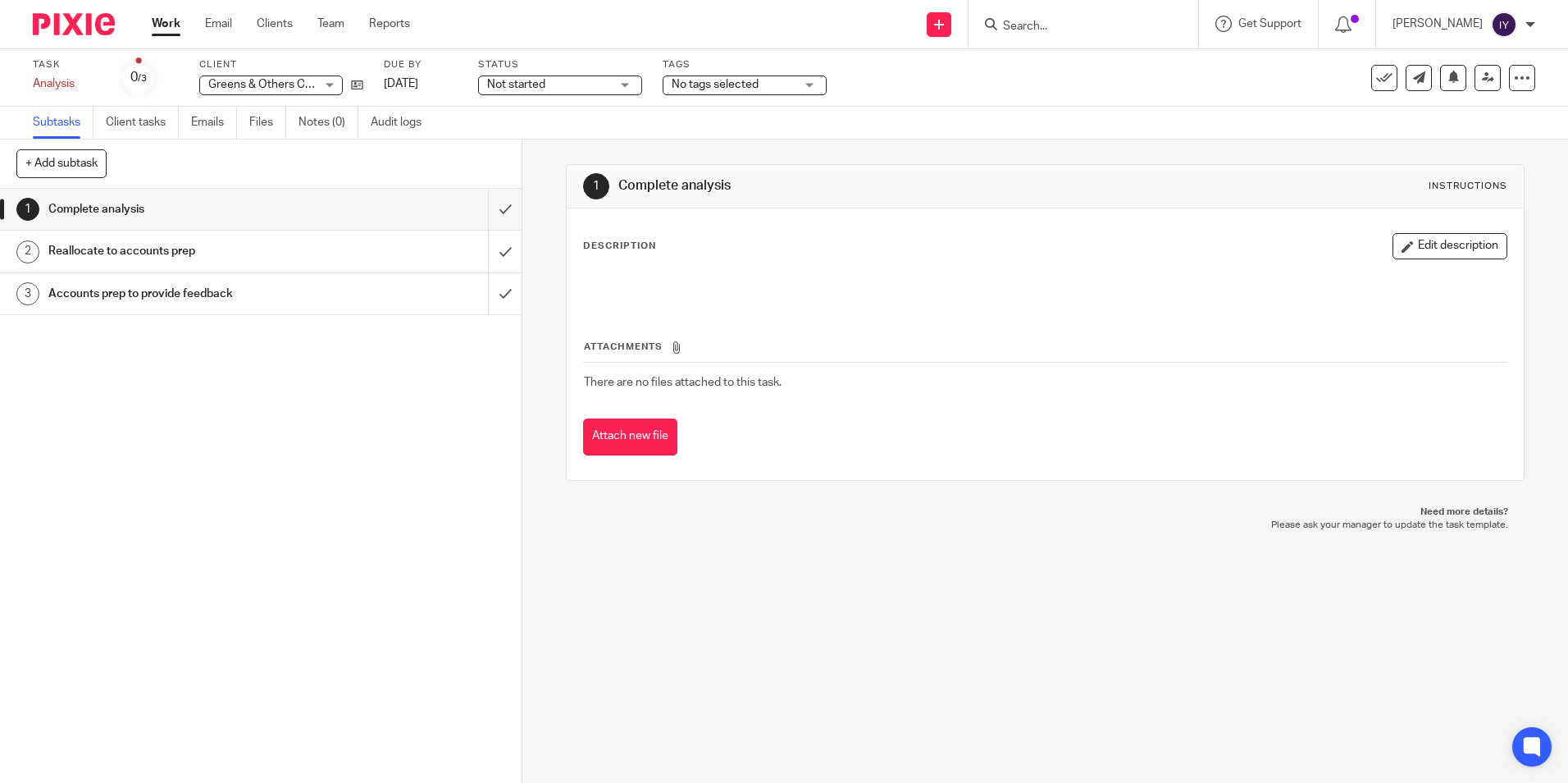
click at [166, 31] on link "Work" at bounding box center [166, 23] width 29 height 16
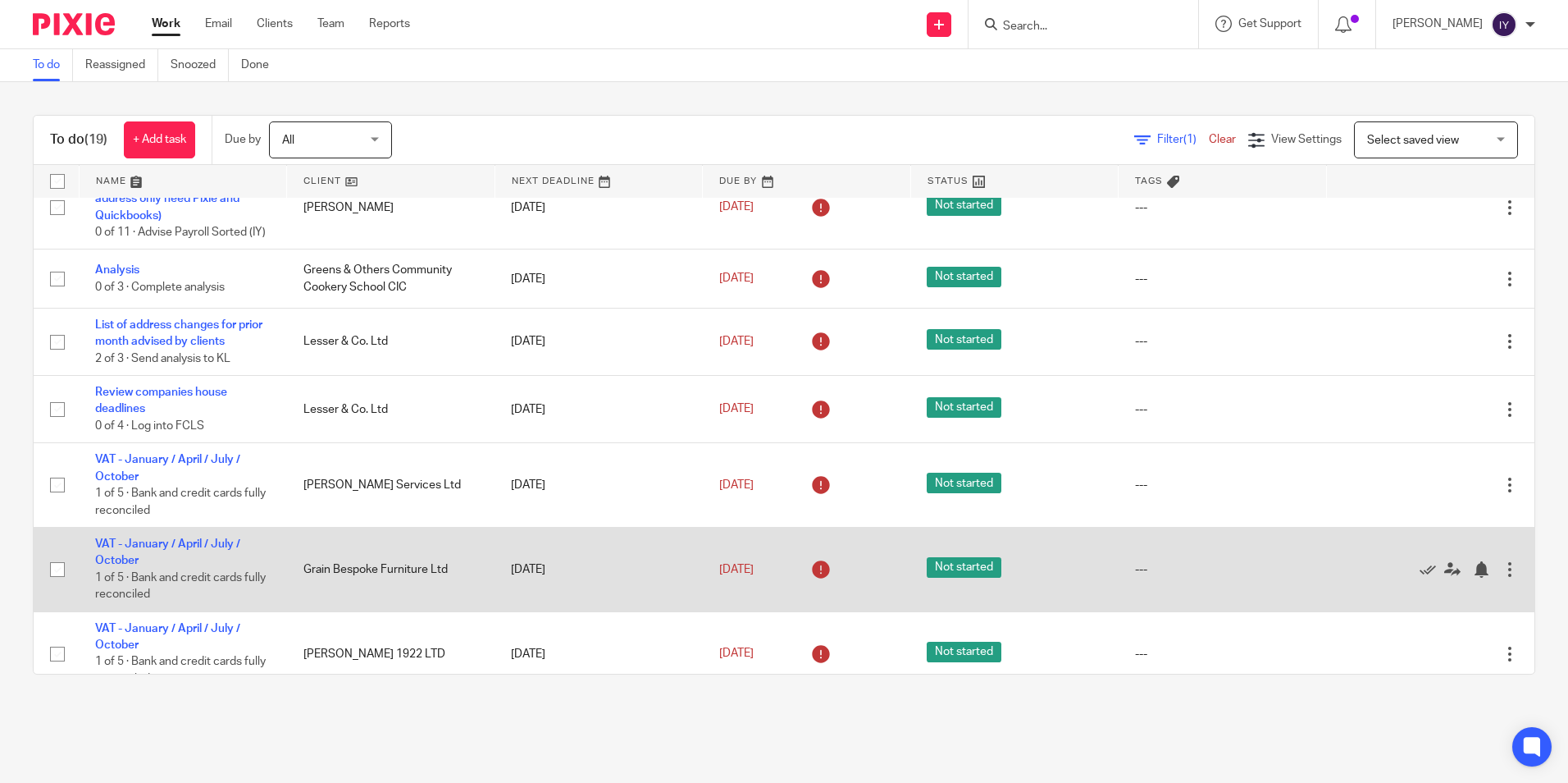
scroll to position [246, 0]
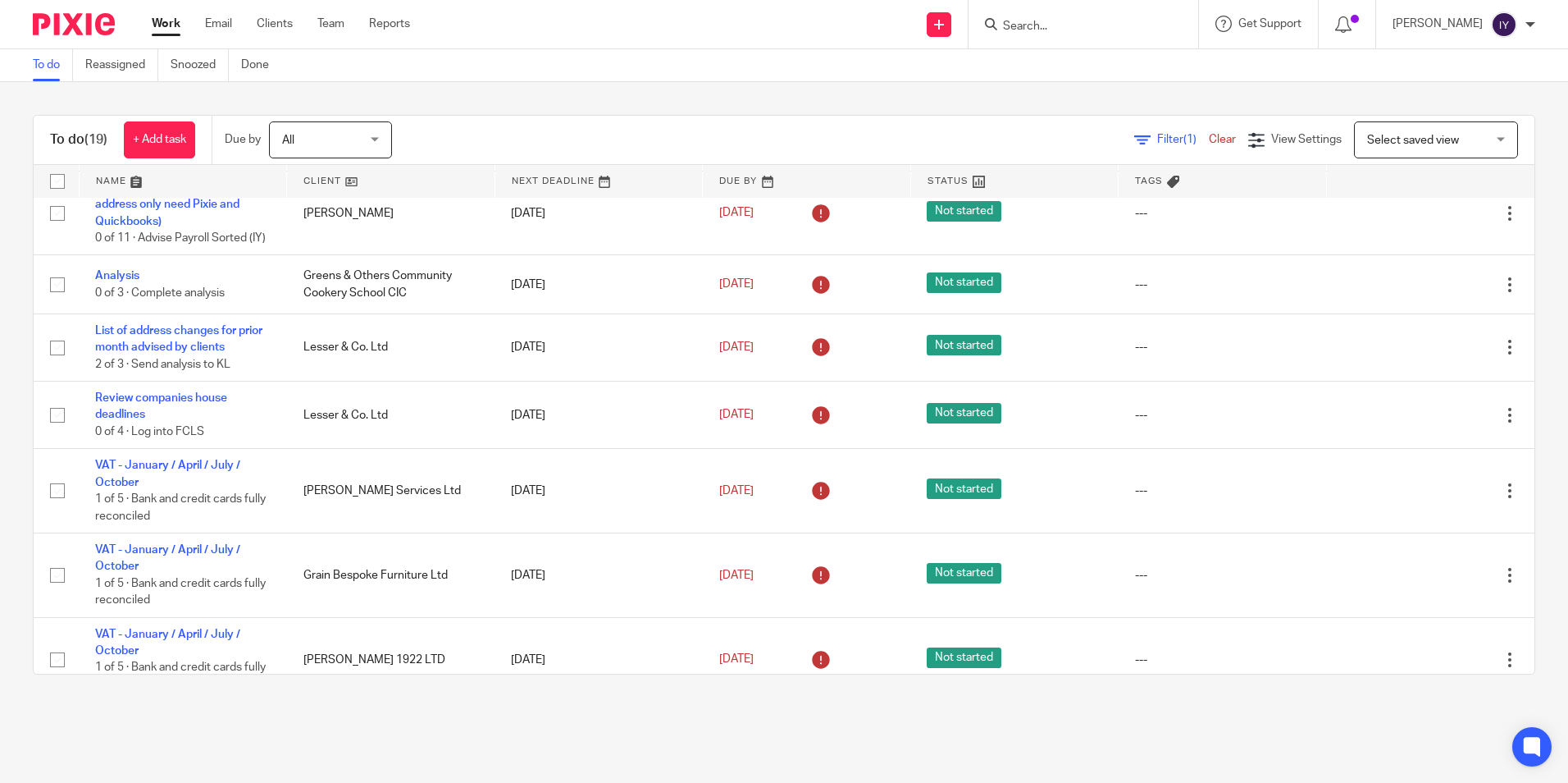
click at [1113, 33] on input "Search" at bounding box center [1075, 27] width 148 height 14
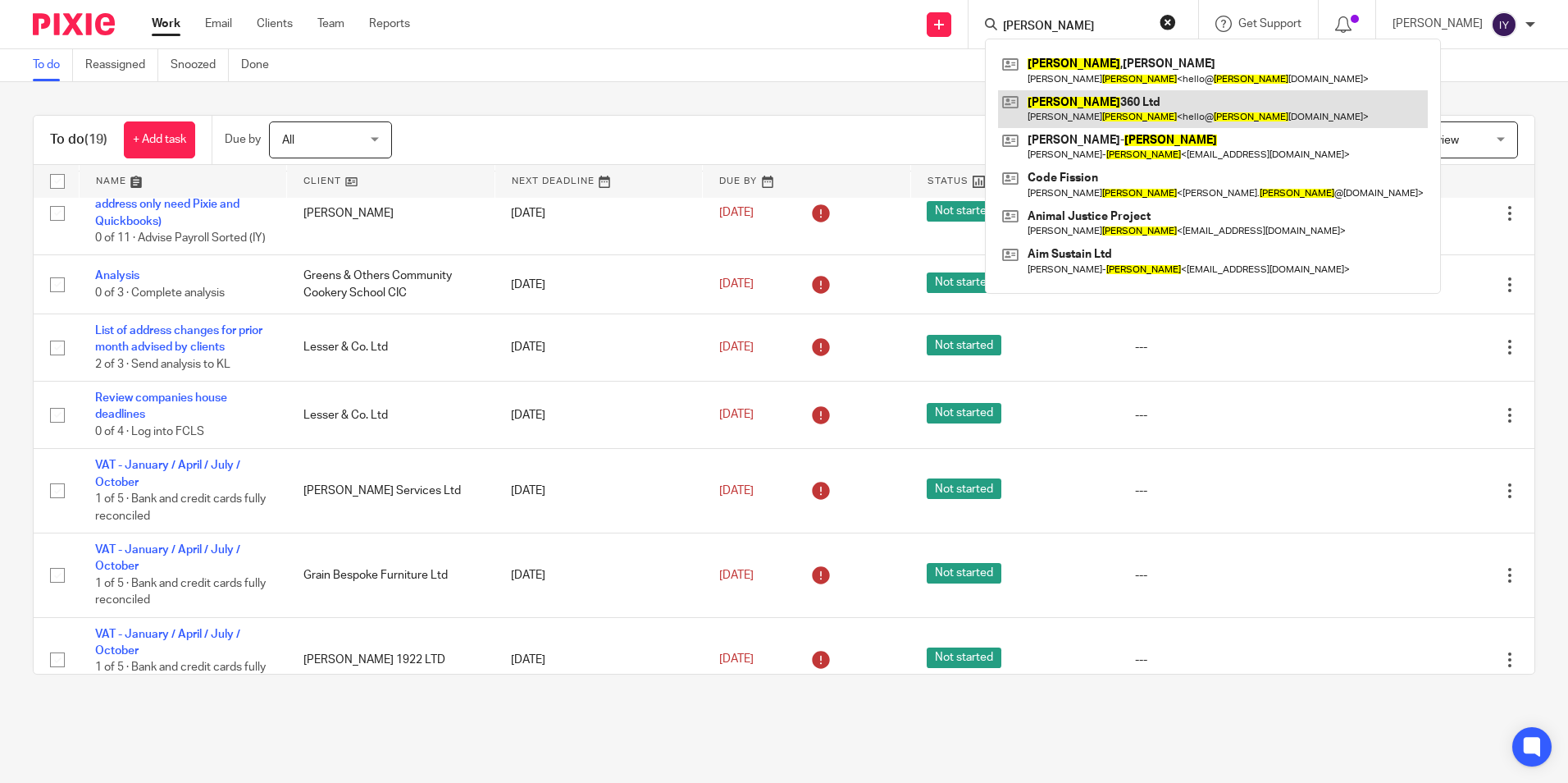
type input "[PERSON_NAME]"
click at [1135, 102] on link at bounding box center [1212, 109] width 429 height 38
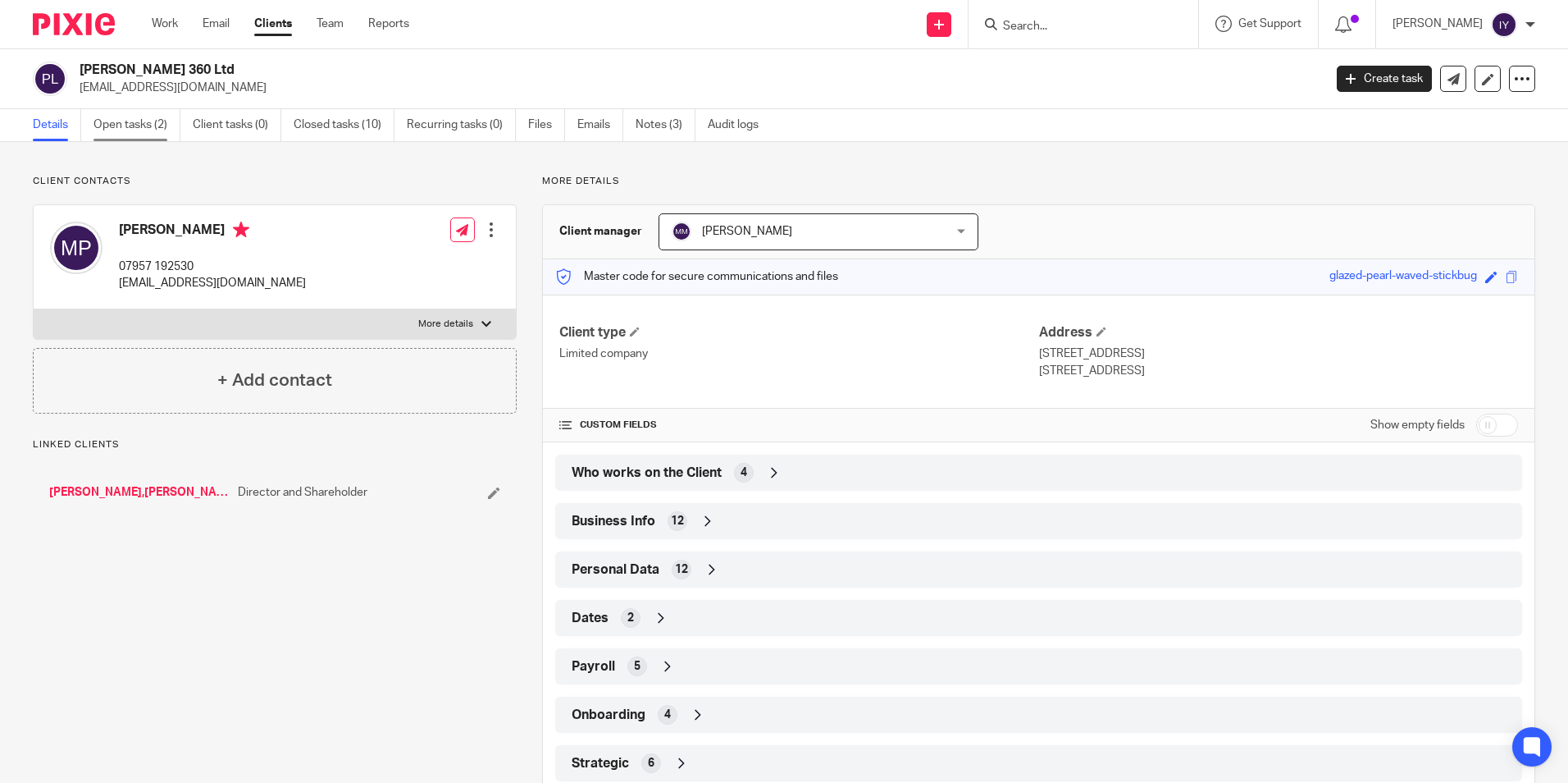
click at [139, 120] on link "Open tasks (2)" at bounding box center [136, 126] width 87 height 32
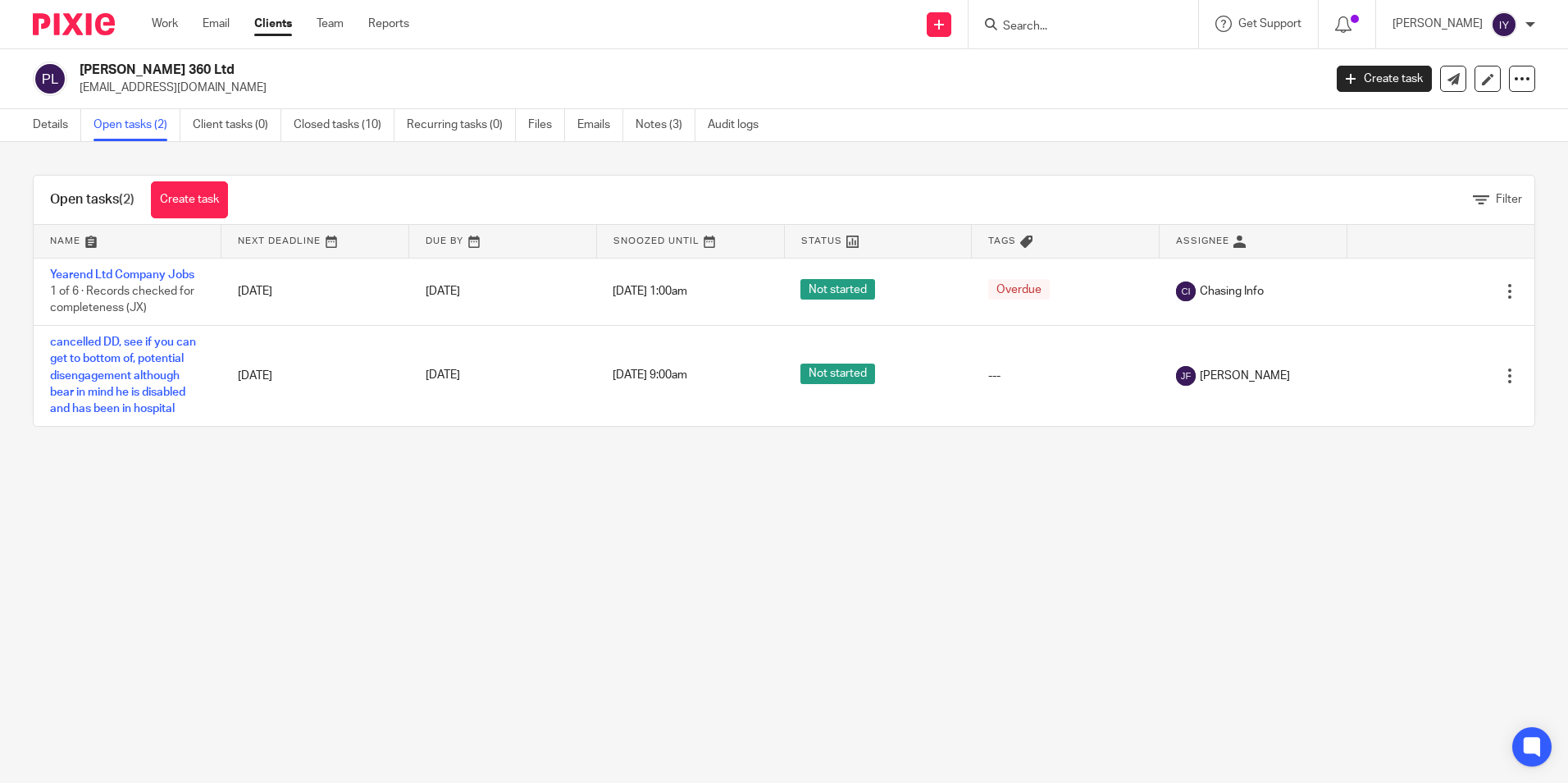
click at [1108, 17] on form at bounding box center [1088, 24] width 175 height 21
click at [1104, 28] on input "Search" at bounding box center [1075, 27] width 148 height 14
type input "Cm"
click at [1150, 62] on link at bounding box center [1136, 71] width 277 height 38
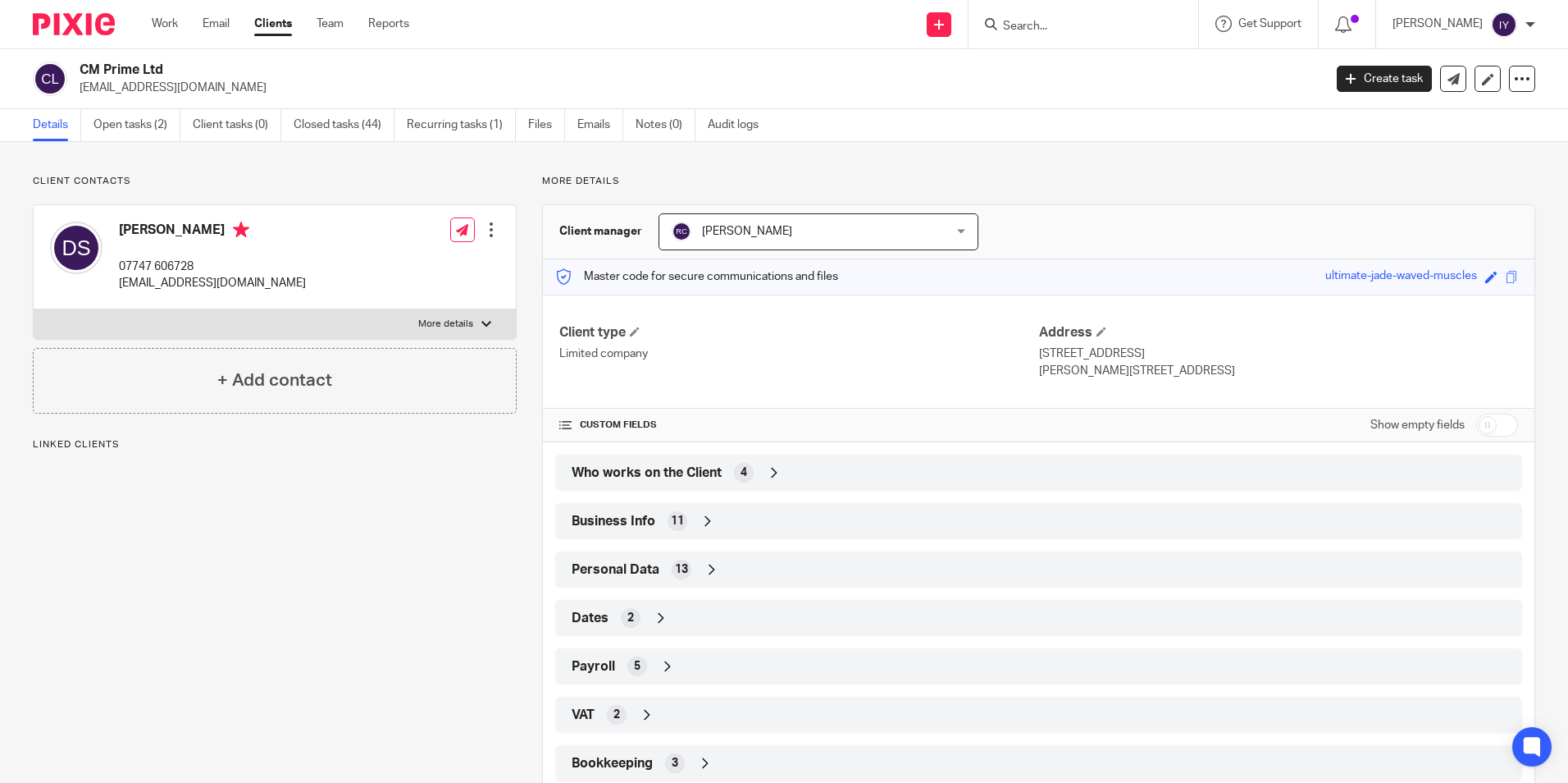
click at [131, 126] on link "Open tasks (2)" at bounding box center [136, 126] width 87 height 32
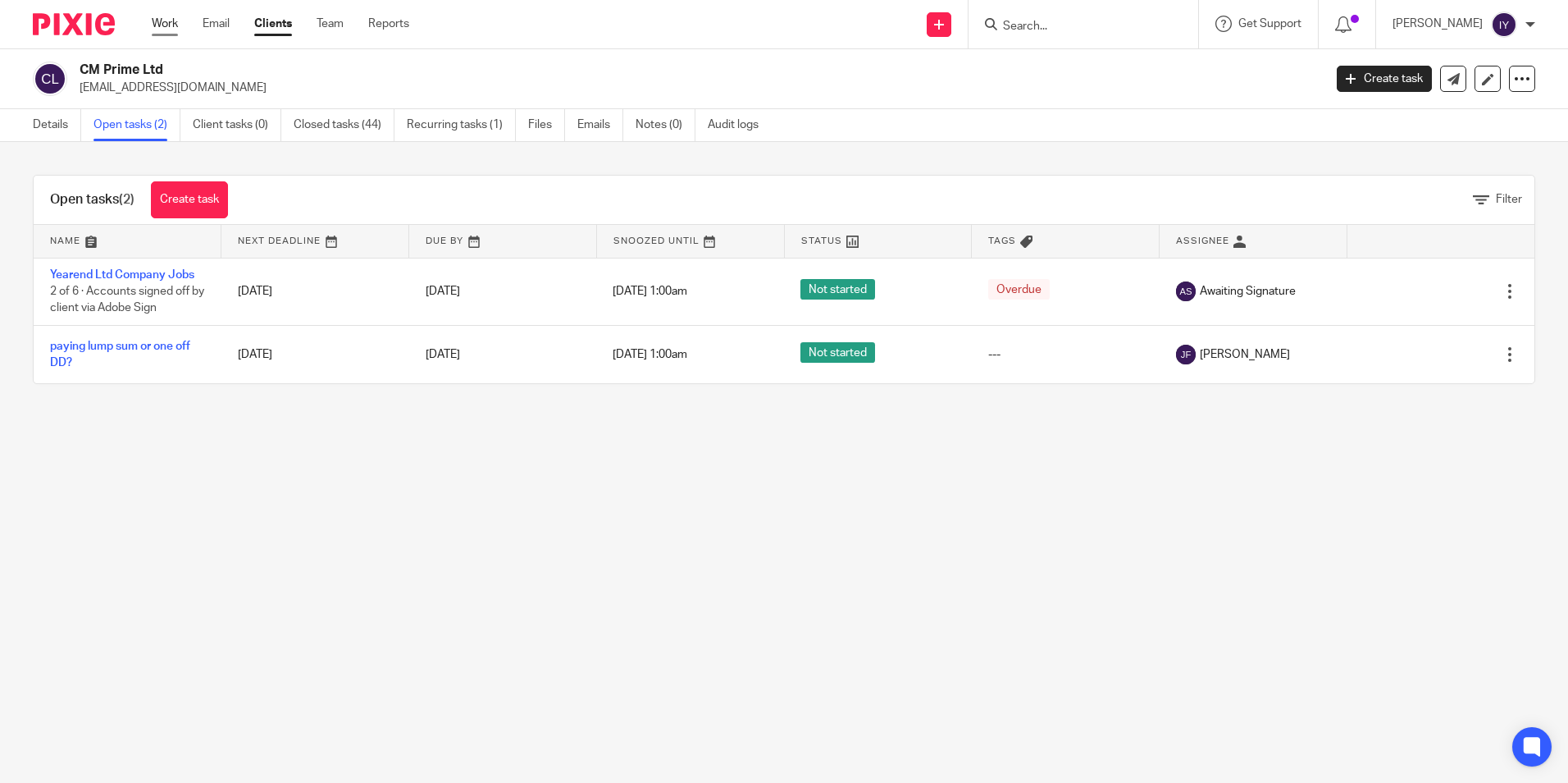
click at [169, 30] on link "Work" at bounding box center [164, 23] width 26 height 16
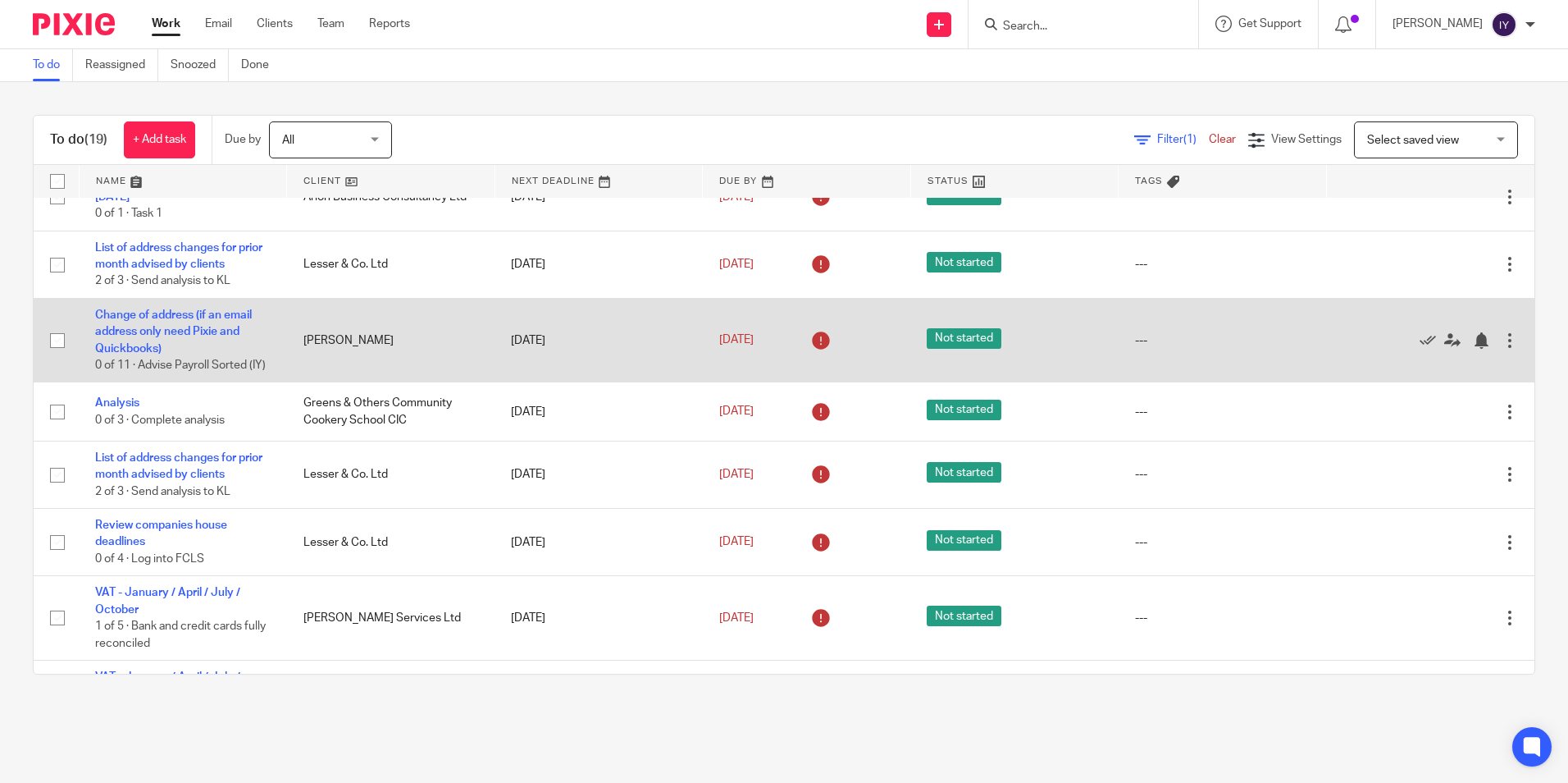
scroll to position [246, 0]
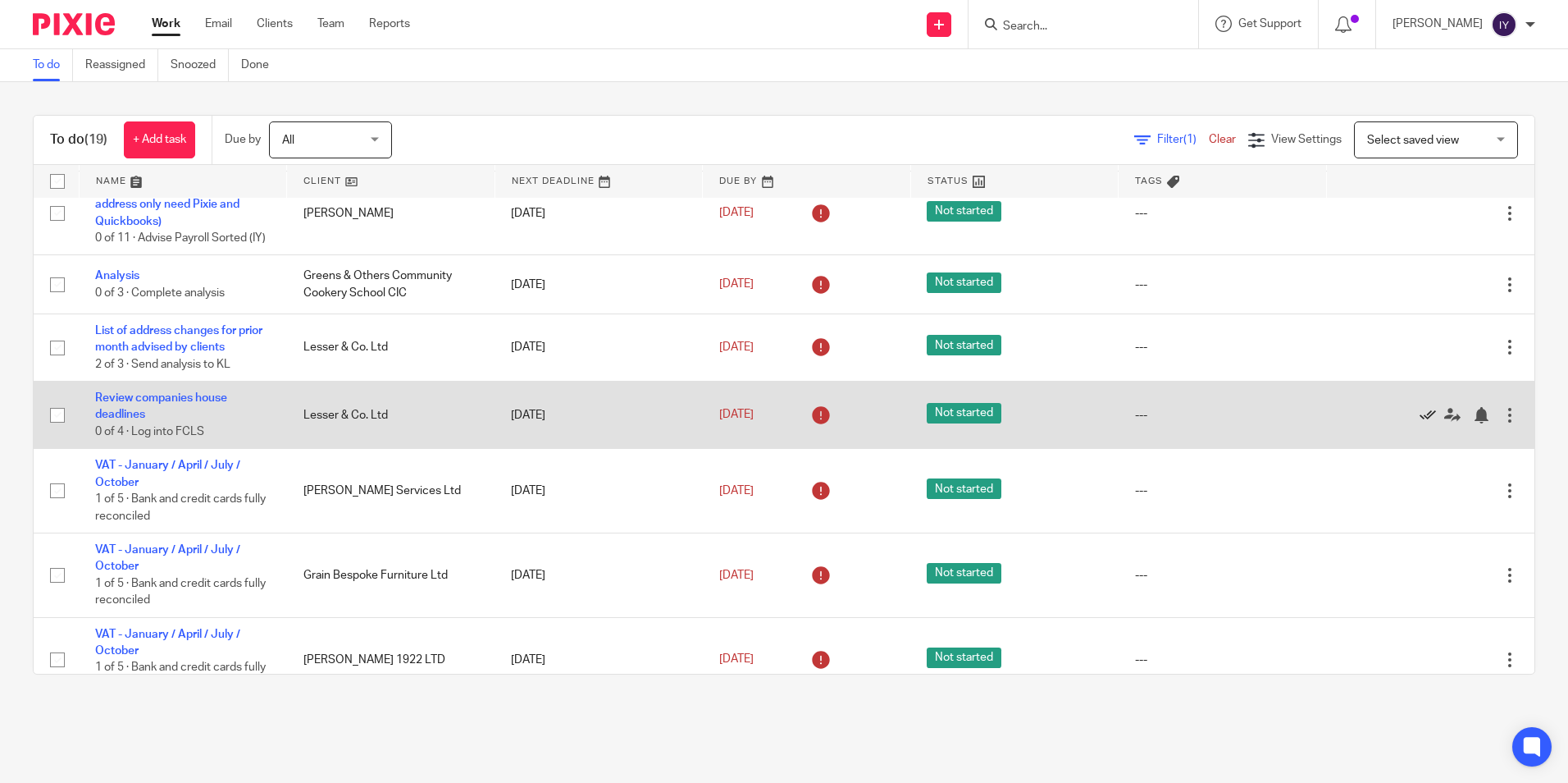
click at [1419, 423] on icon at bounding box center [1427, 415] width 16 height 16
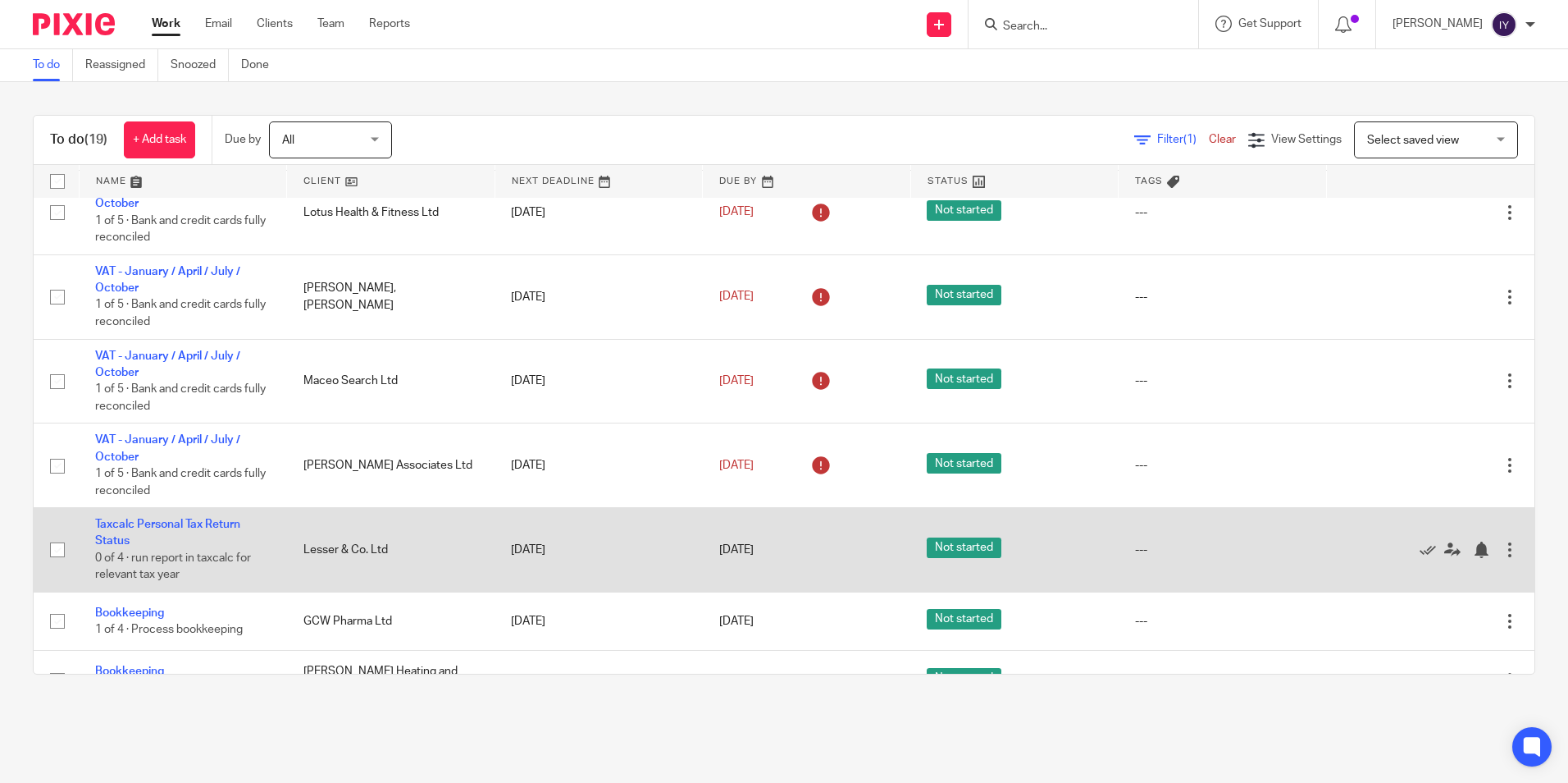
scroll to position [930, 0]
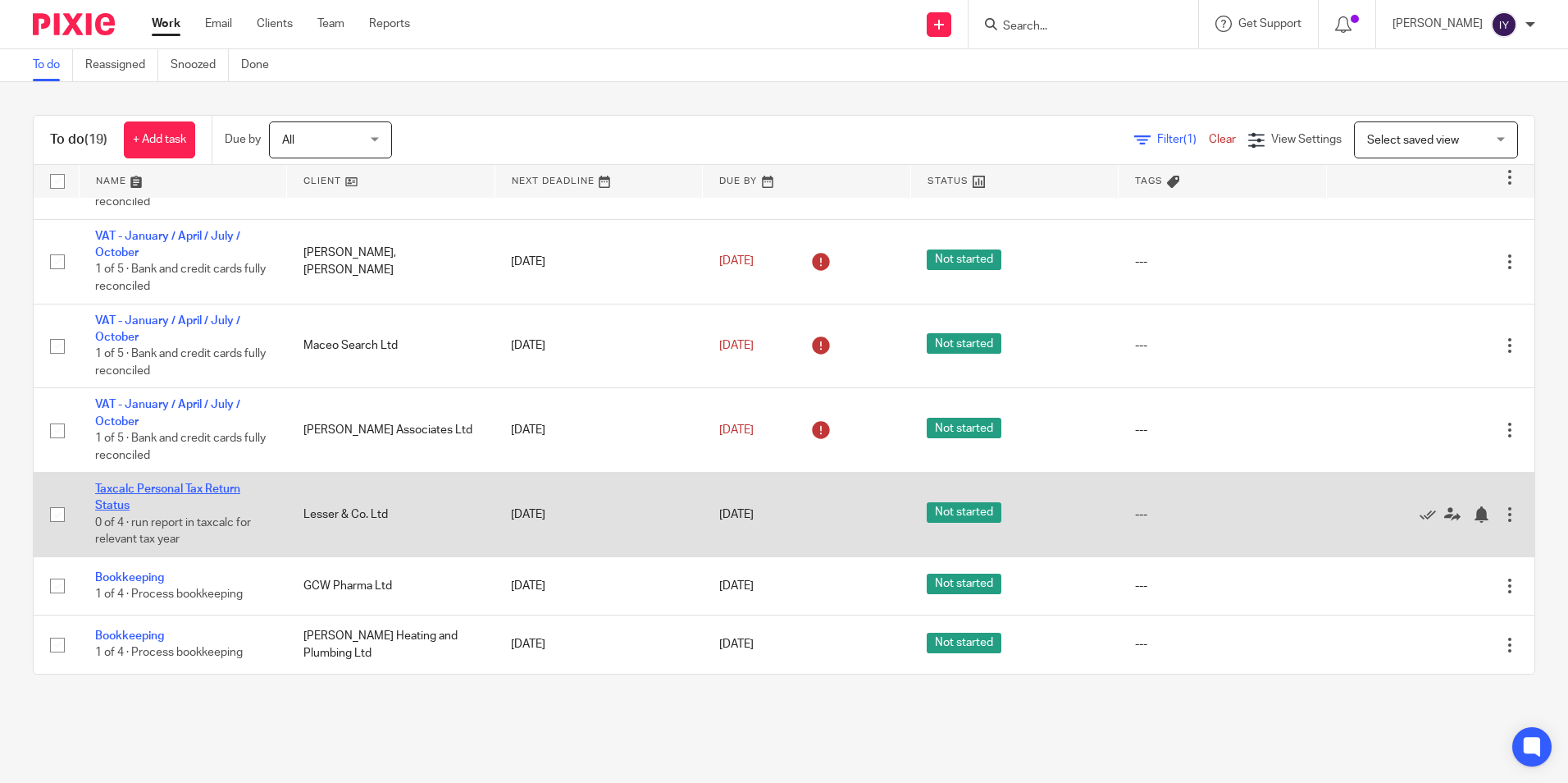
click at [193, 493] on link "Taxcalc Personal Tax Return Status" at bounding box center [168, 497] width 145 height 28
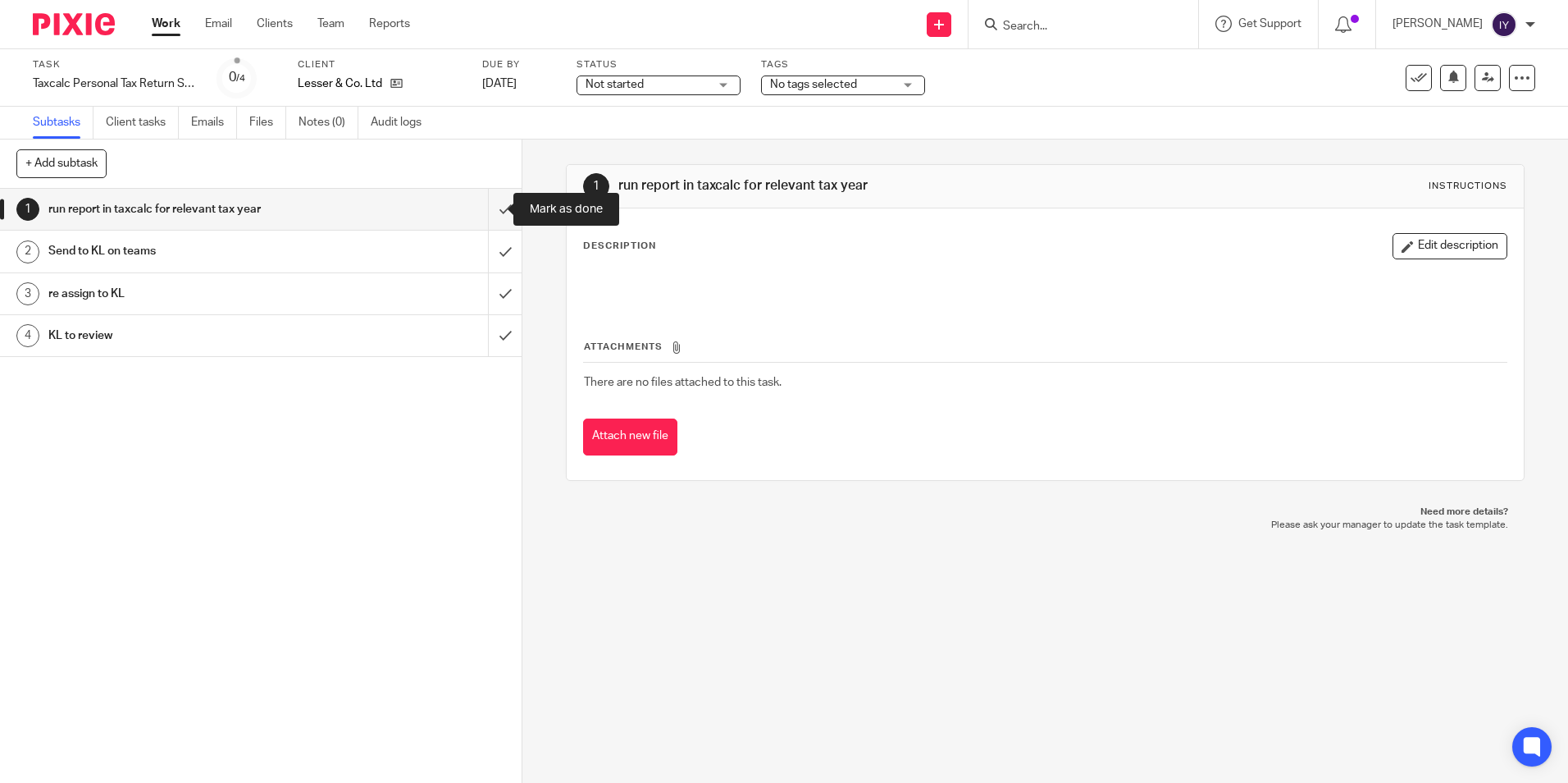
click at [490, 209] on input "submit" at bounding box center [261, 209] width 522 height 41
click at [490, 244] on input "submit" at bounding box center [261, 251] width 522 height 41
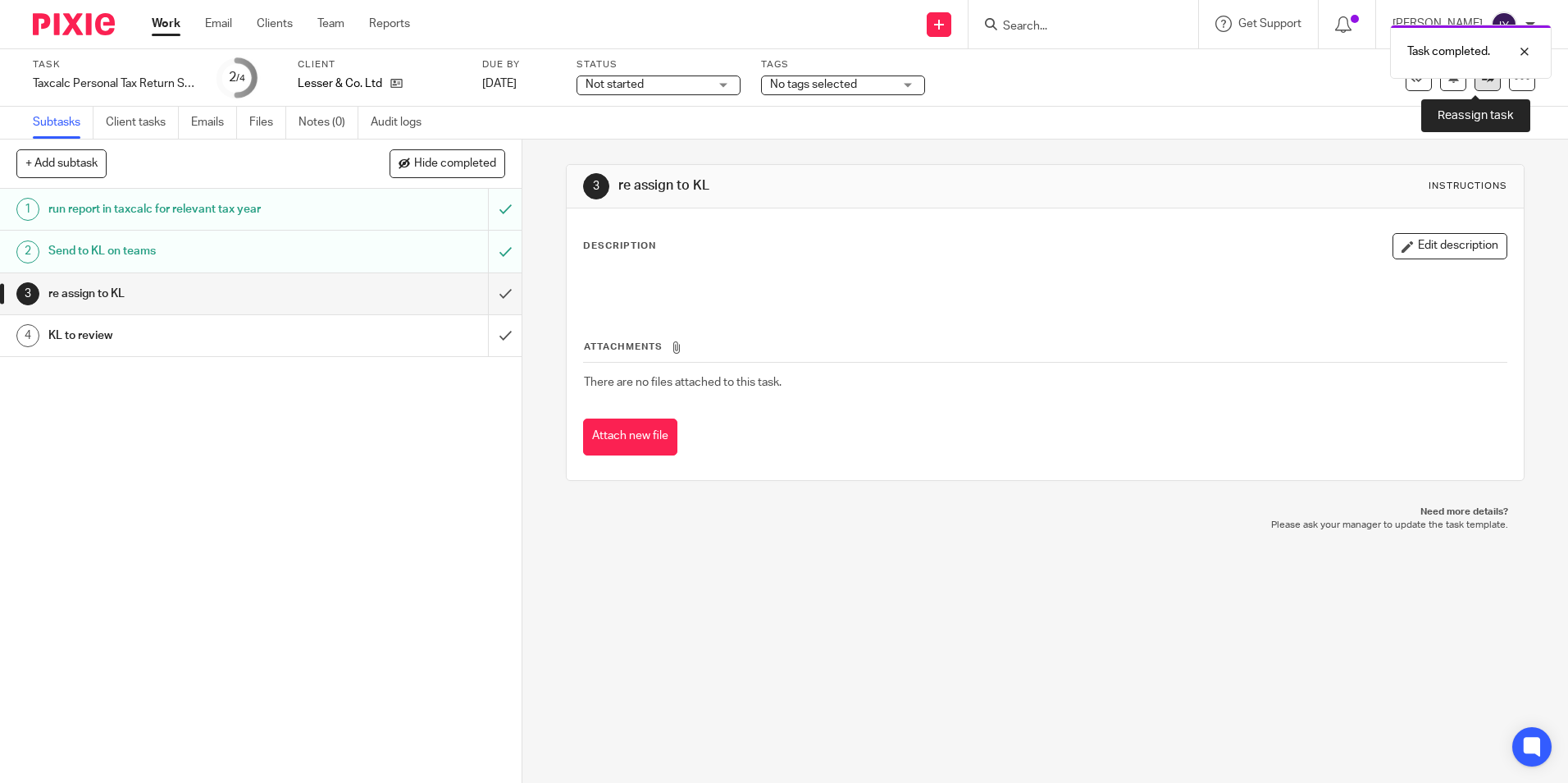
click at [1482, 82] on icon at bounding box center [1488, 78] width 13 height 13
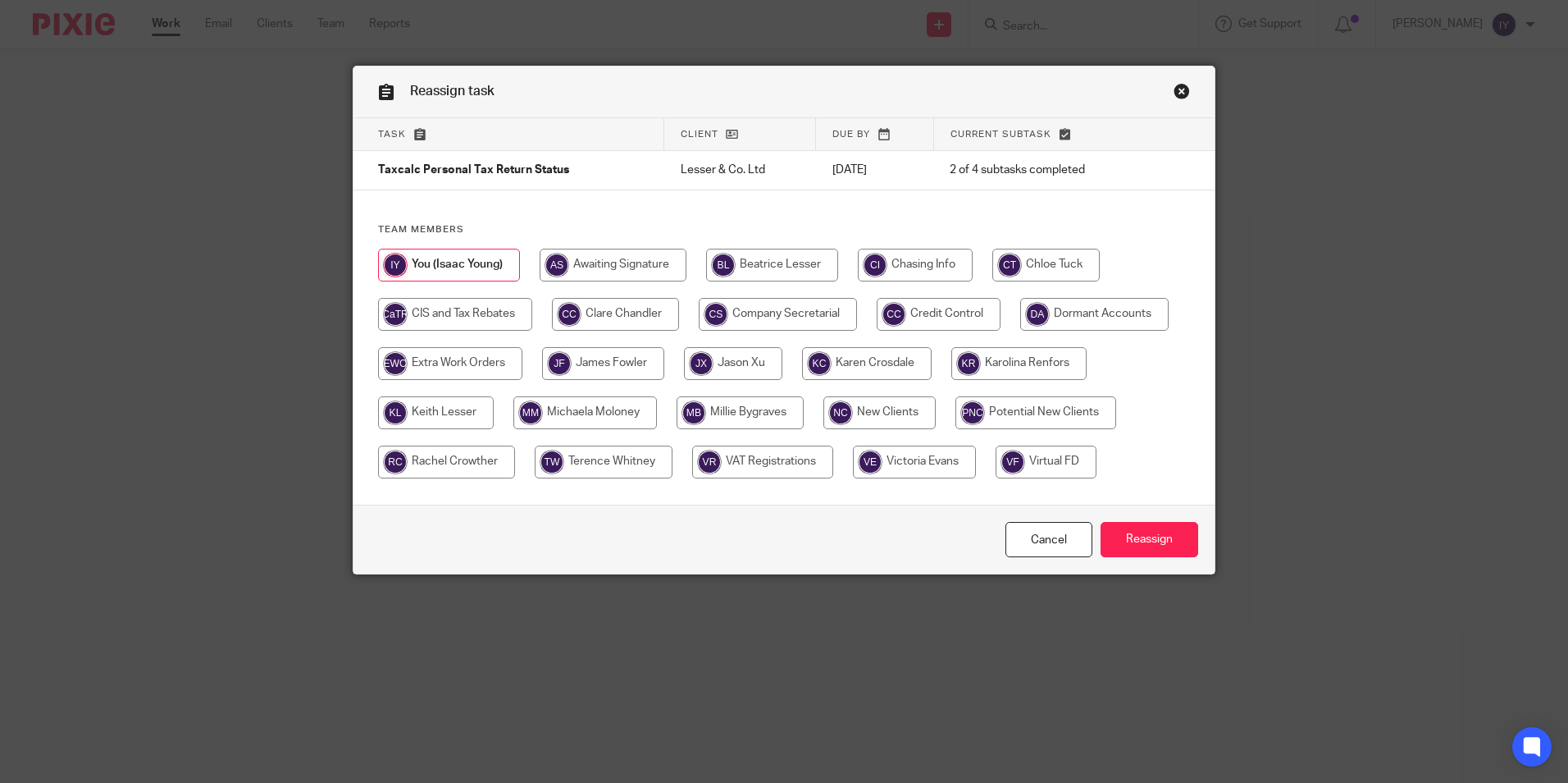
click at [479, 405] on input "radio" at bounding box center [436, 413] width 116 height 33
radio input "true"
click at [1164, 535] on input "Reassign" at bounding box center [1149, 539] width 98 height 35
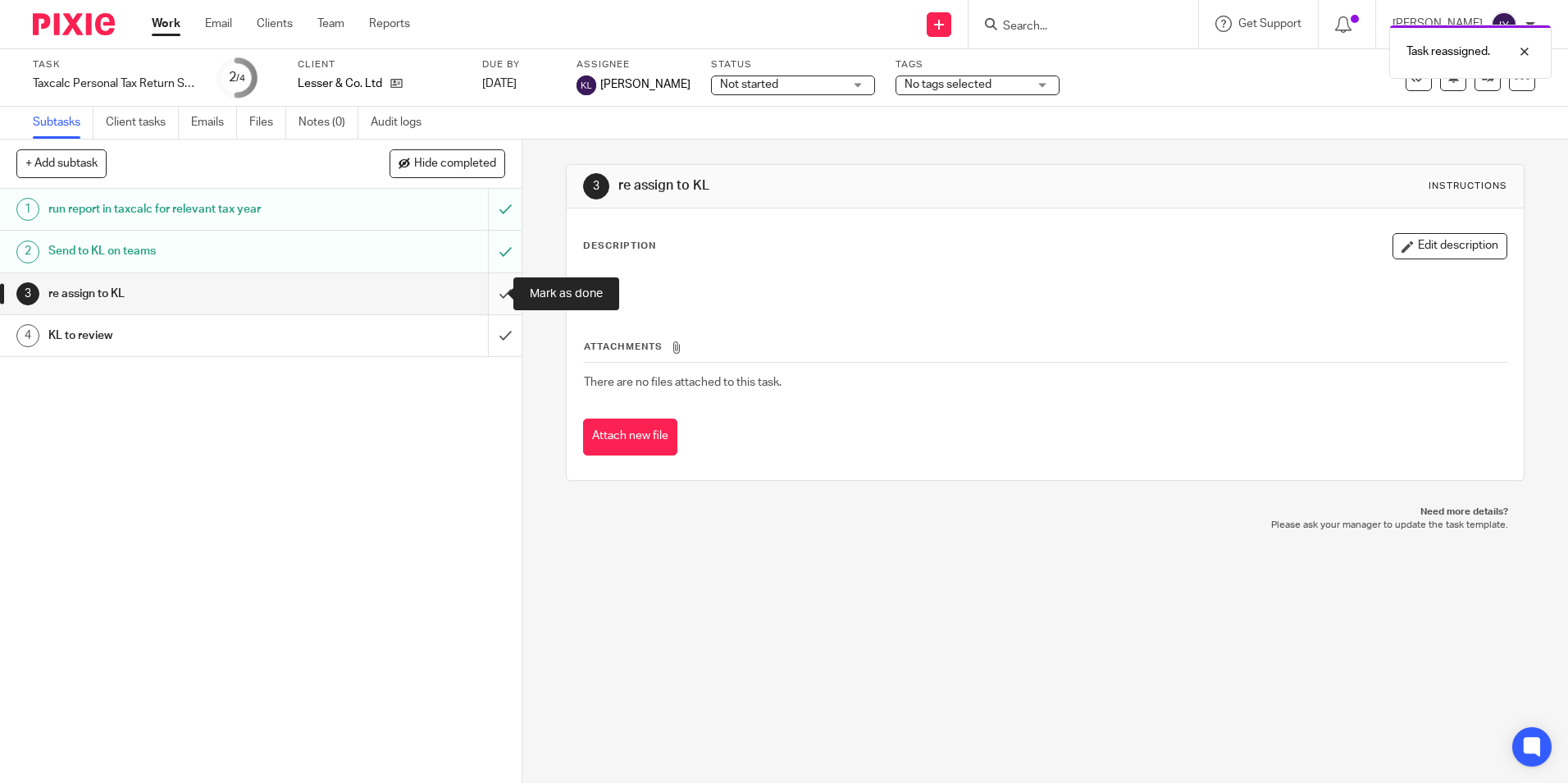
click at [487, 284] on input "submit" at bounding box center [261, 294] width 522 height 41
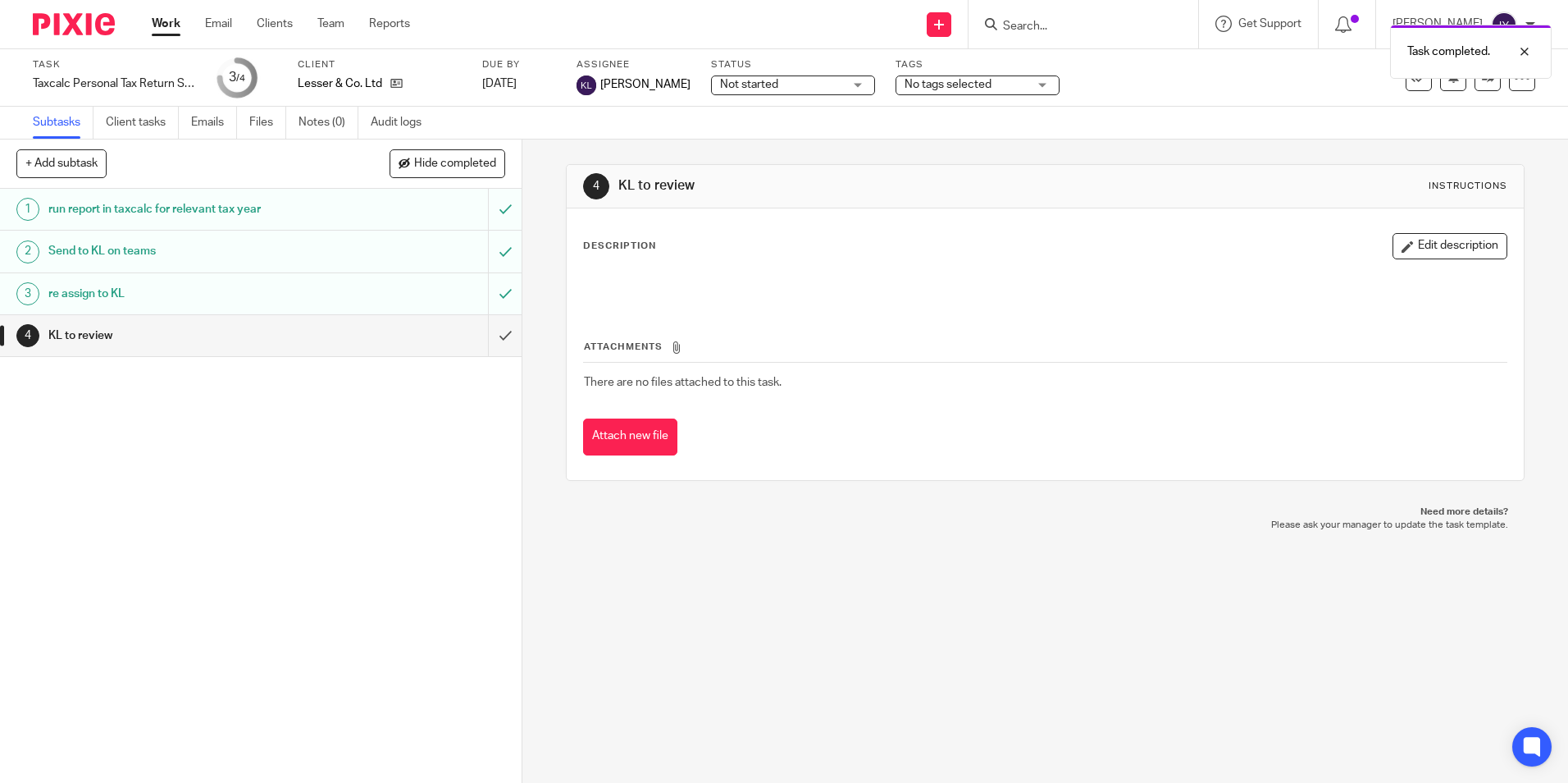
click at [174, 23] on link "Work" at bounding box center [166, 23] width 29 height 16
